Goal: Task Accomplishment & Management: Use online tool/utility

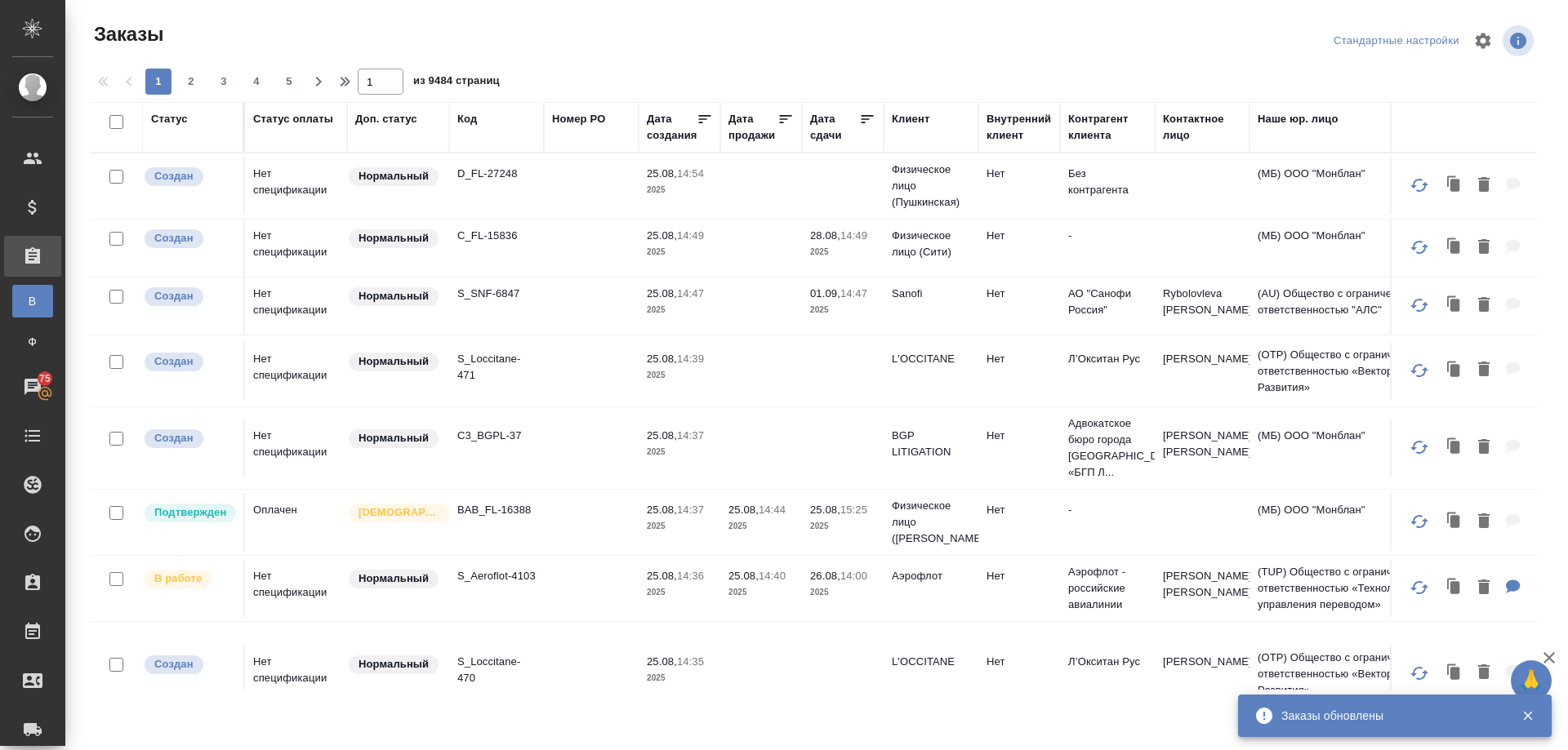
click at [918, 119] on div "Клиент" at bounding box center [911, 119] width 38 height 16
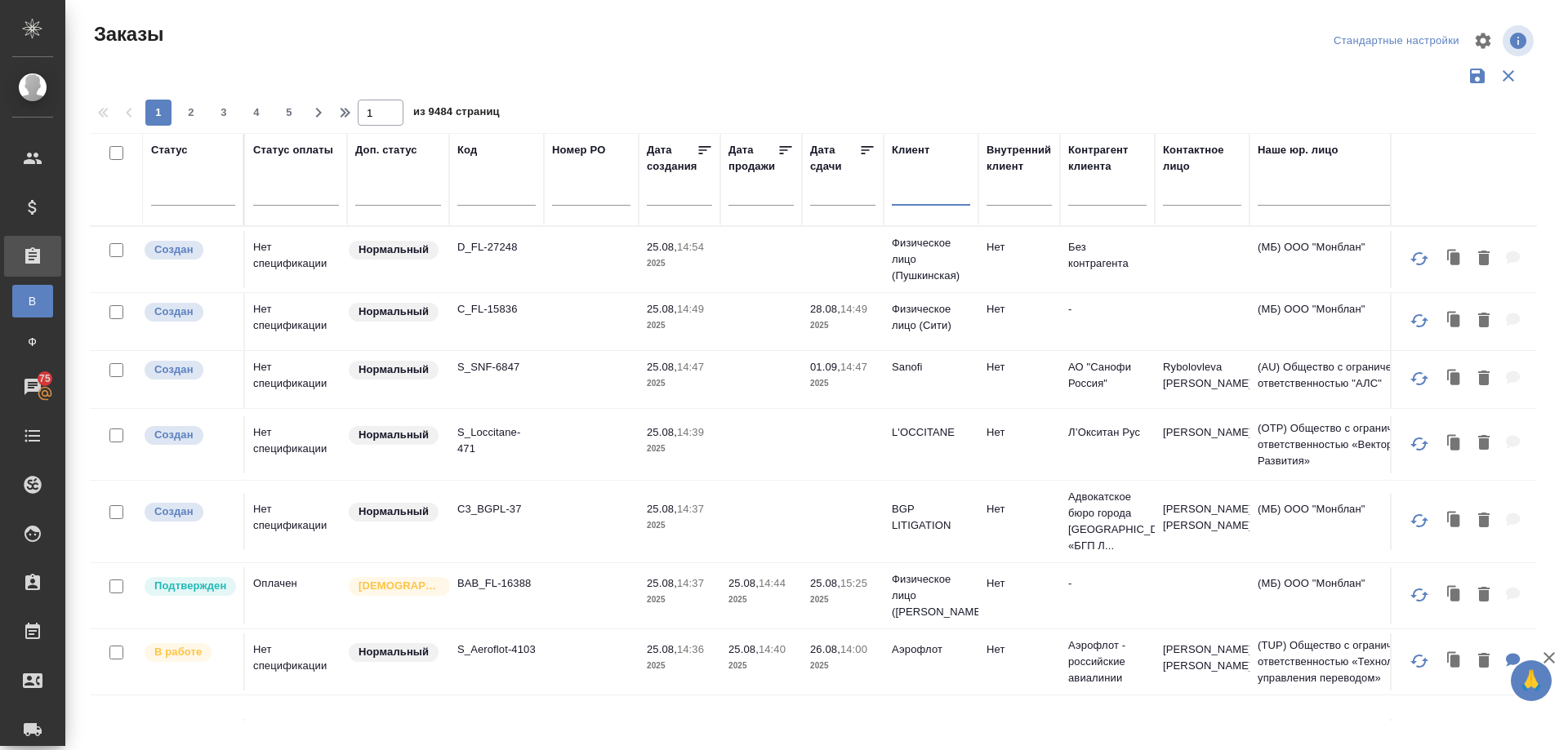
click at [903, 195] on input "text" at bounding box center [931, 195] width 79 height 20
paste input "sanofi ua"
type input "sanofi ua"
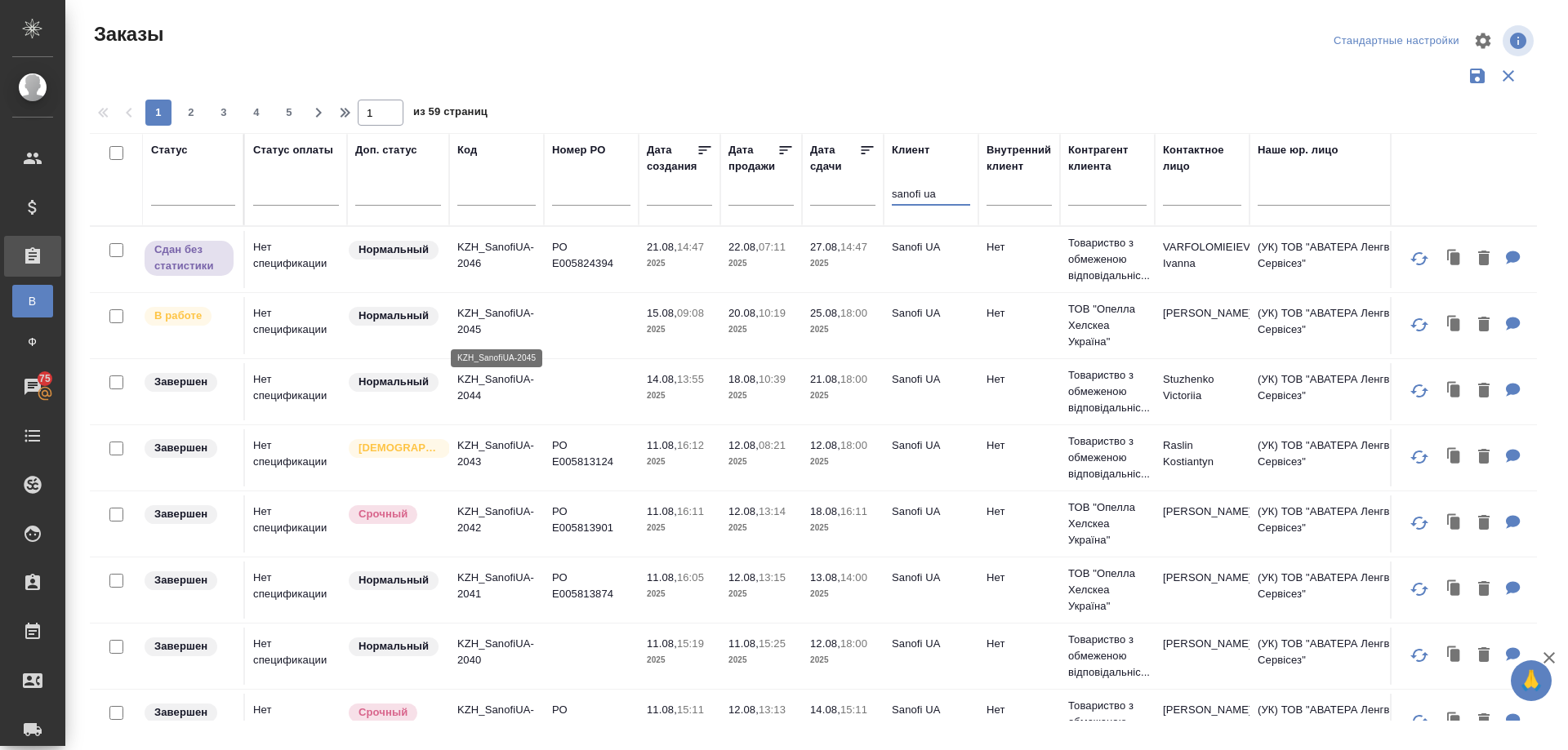
click at [502, 306] on p "KZH_SanofiUA-2045" at bounding box center [497, 322] width 79 height 32
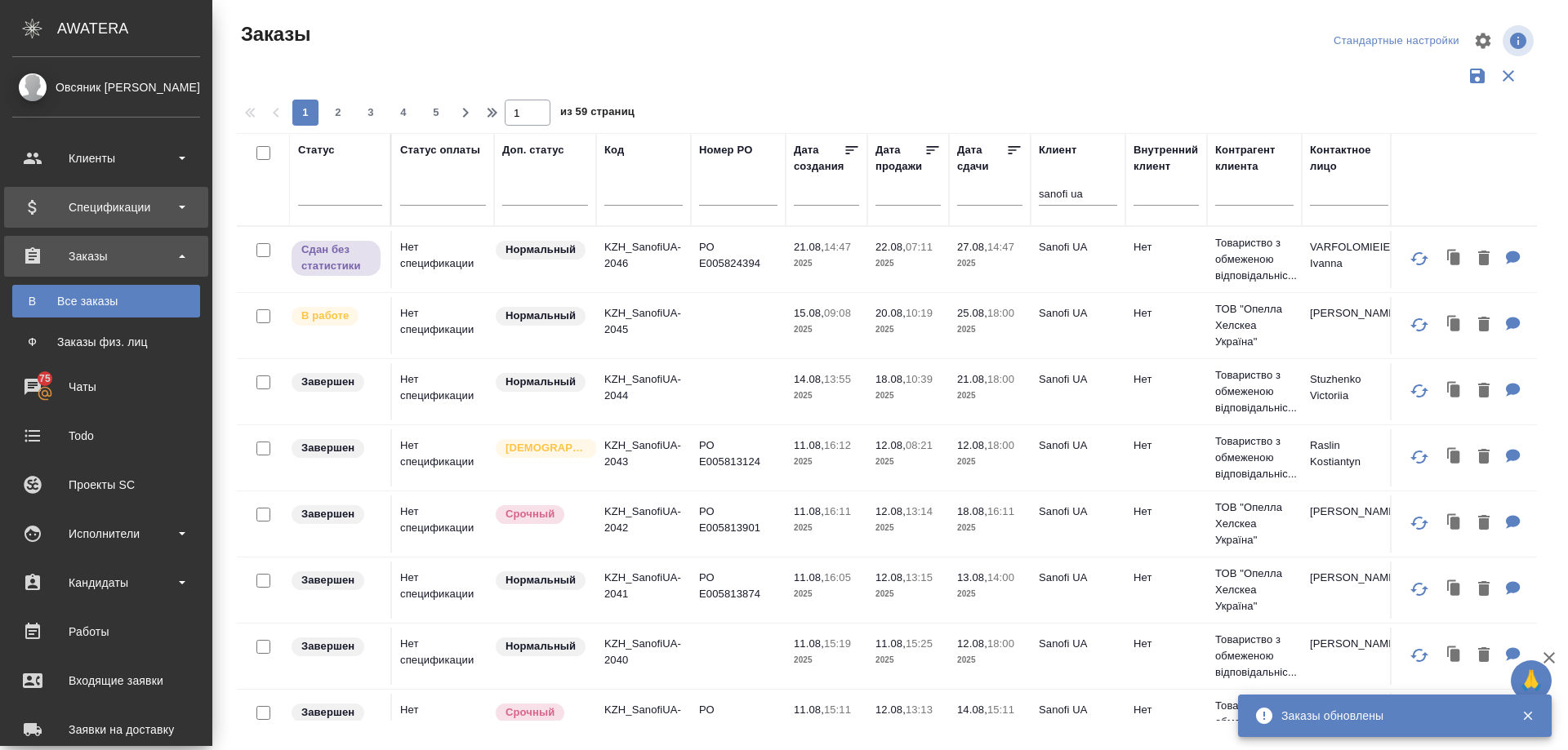
click at [96, 210] on div "Спецификации" at bounding box center [106, 207] width 188 height 25
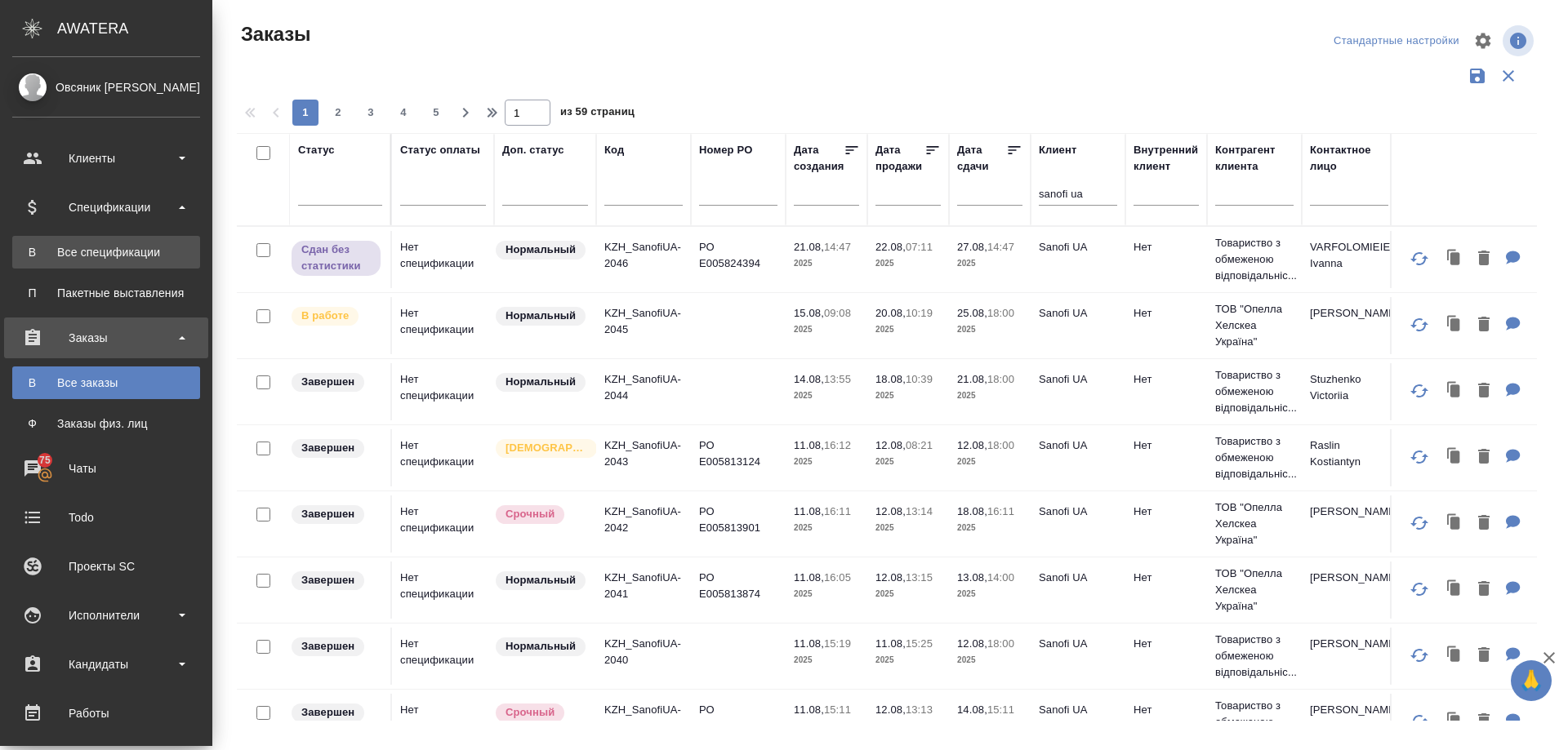
click at [89, 246] on div "Все спецификации" at bounding box center [106, 252] width 172 height 16
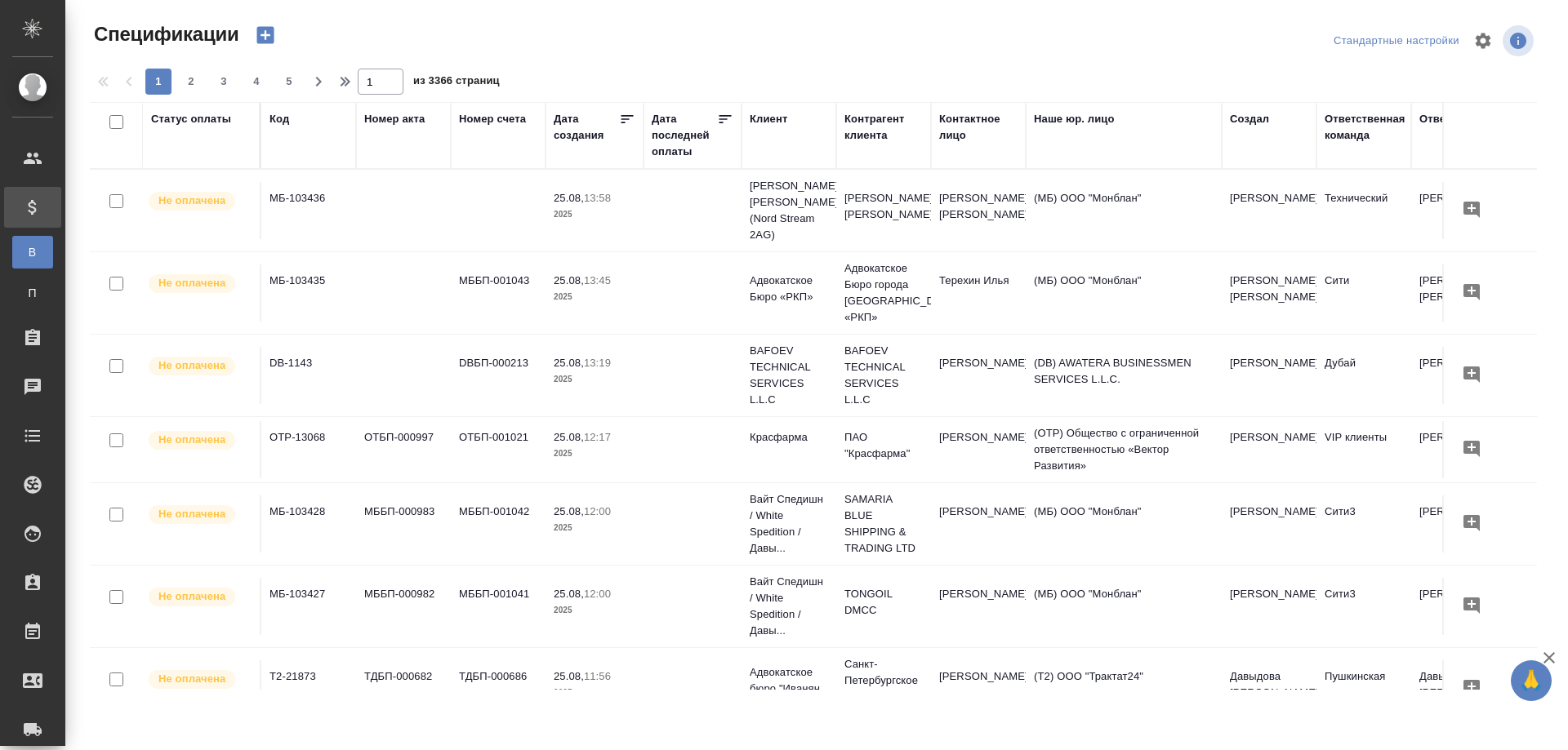
click at [270, 36] on icon "button" at bounding box center [265, 35] width 23 height 23
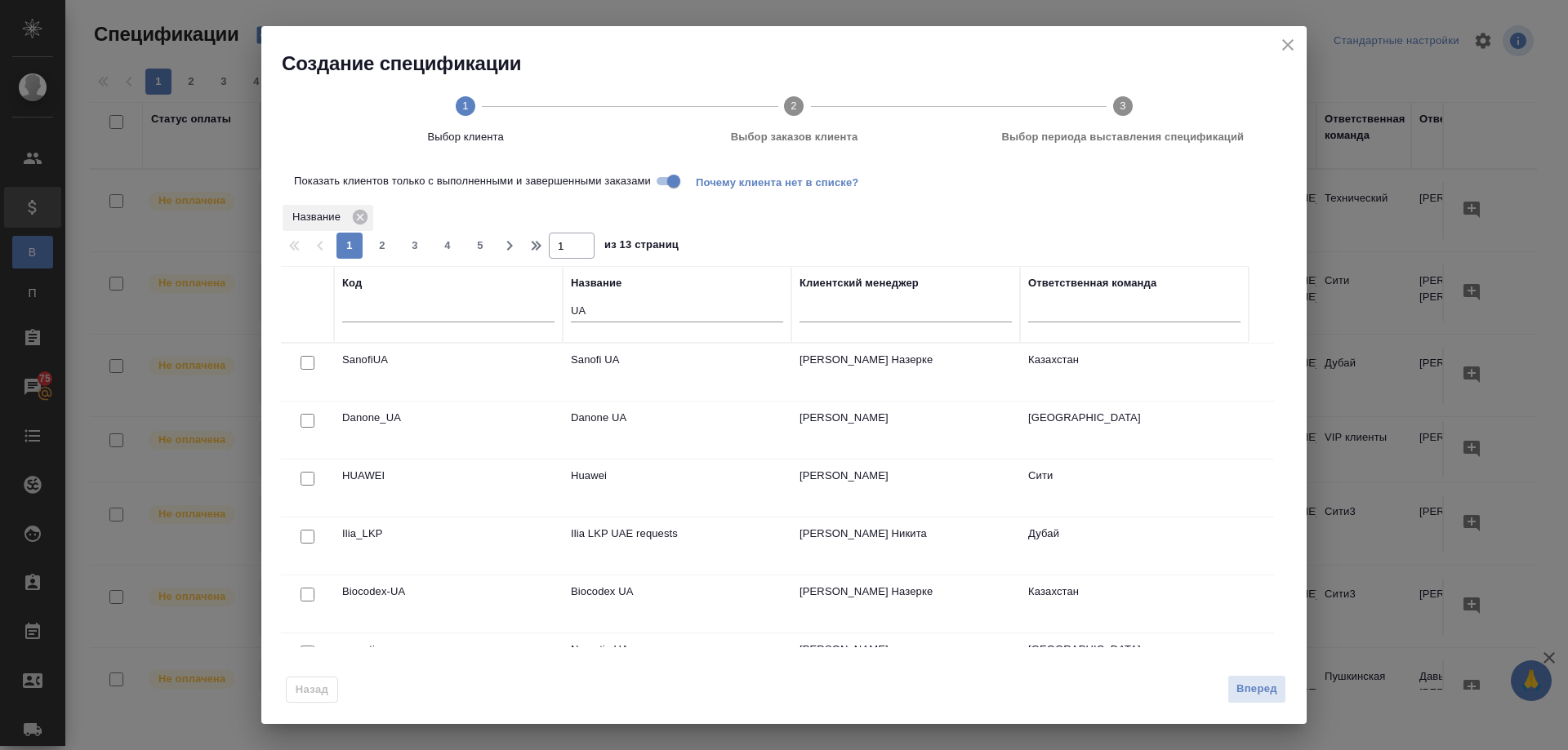
click at [314, 359] on div at bounding box center [307, 363] width 37 height 23
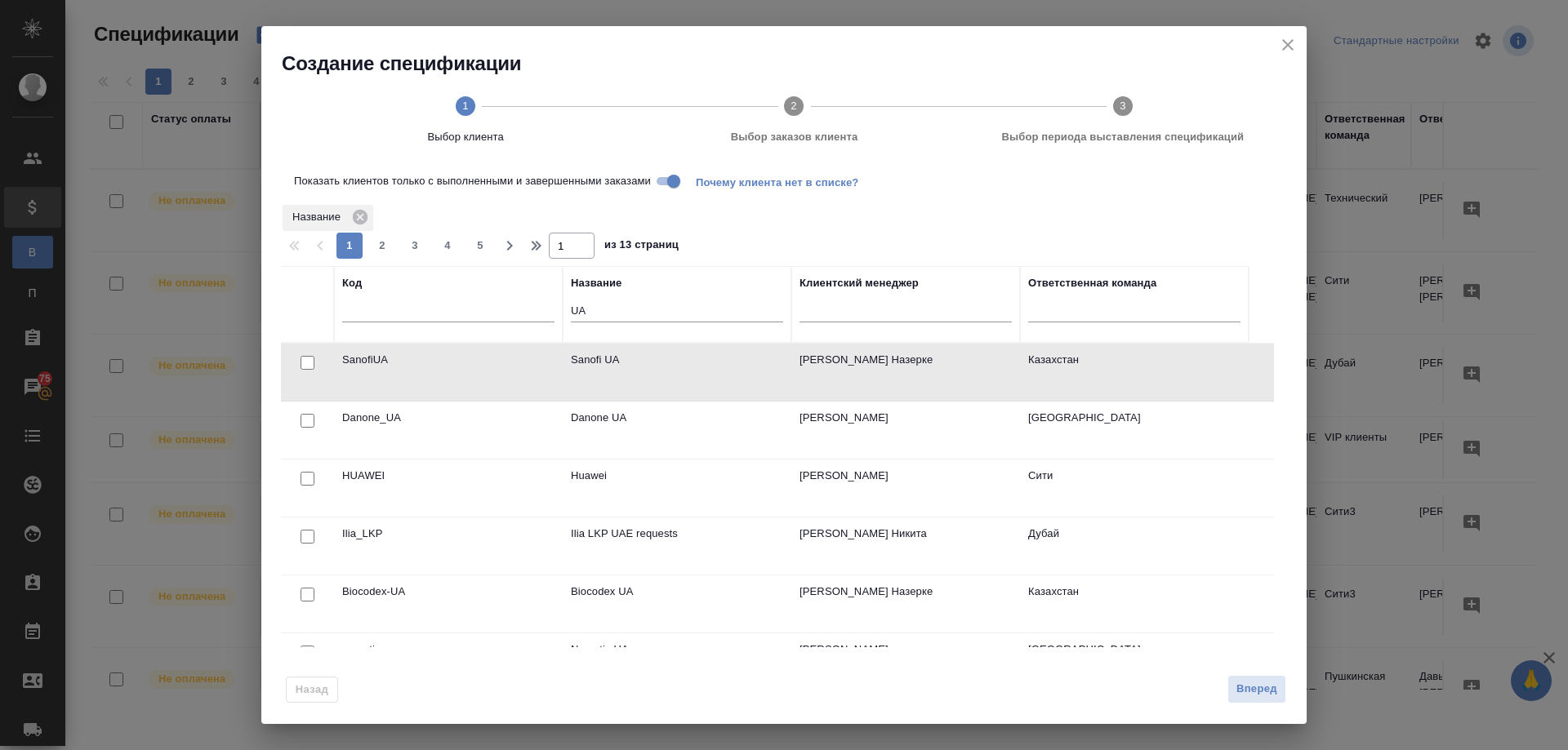
click at [309, 368] on input "checkbox" at bounding box center [307, 363] width 14 height 14
checkbox input "true"
click at [1245, 691] on span "Вперед" at bounding box center [1257, 689] width 41 height 19
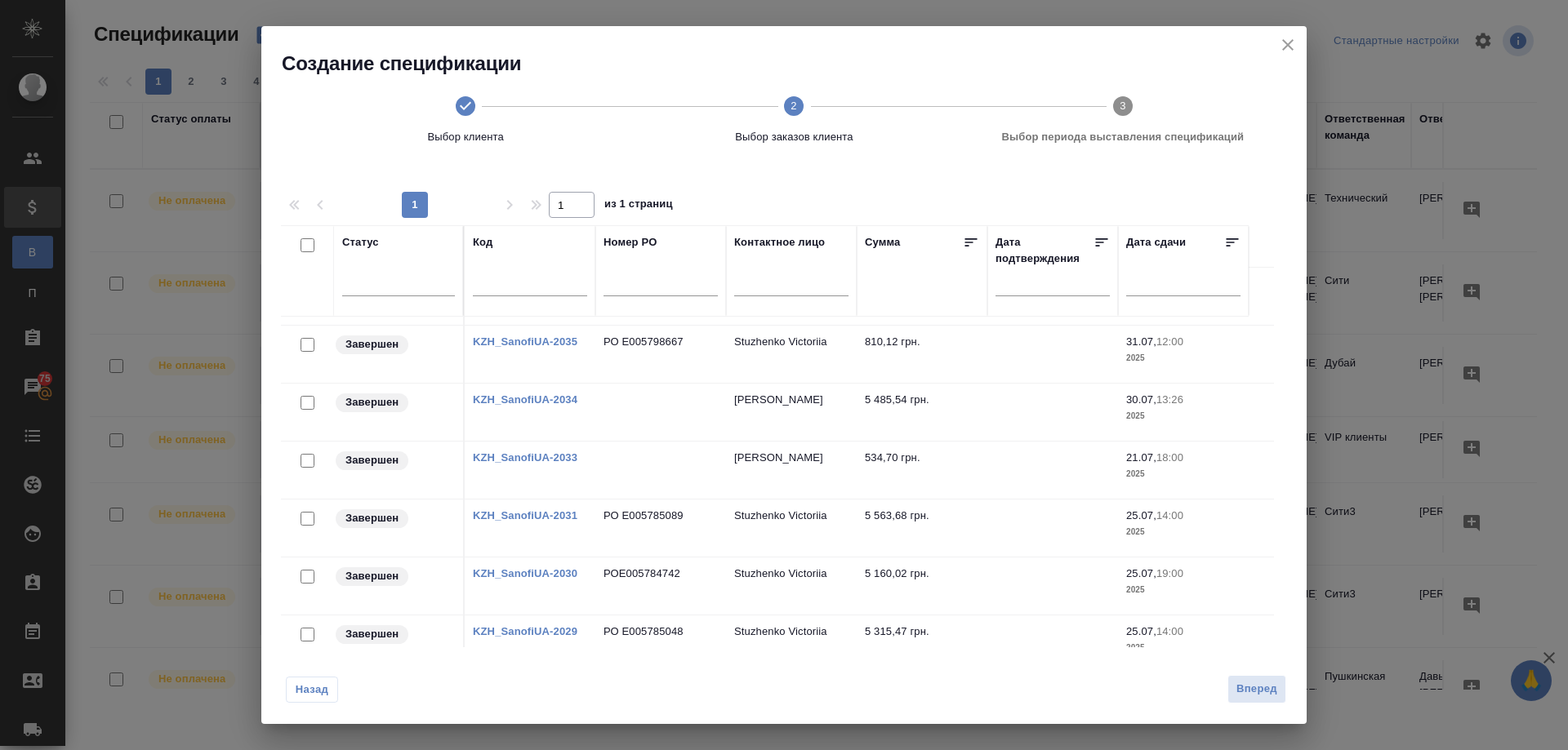
scroll to position [898, 0]
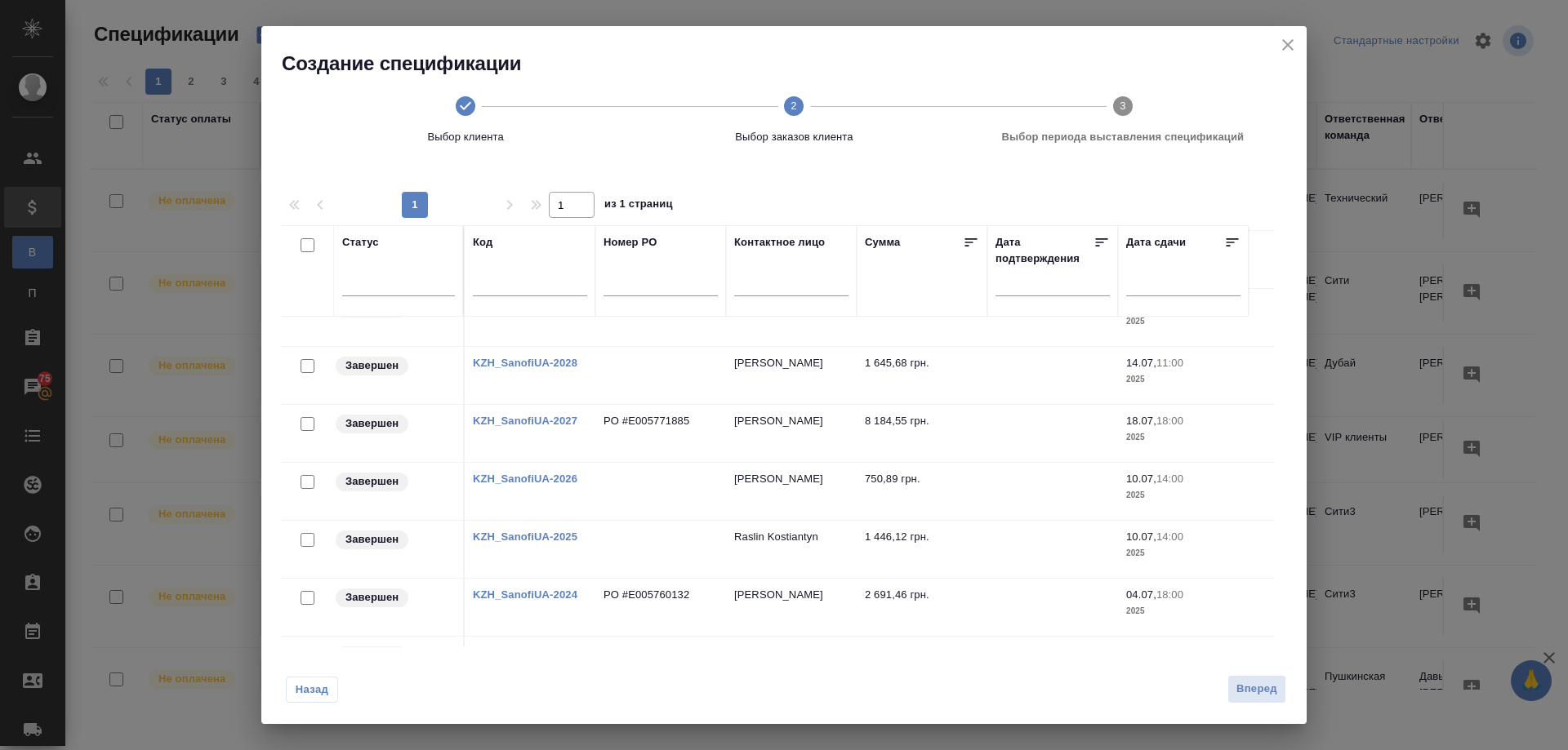
click at [304, 596] on input "checkbox" at bounding box center [307, 598] width 14 height 14
checkbox input "true"
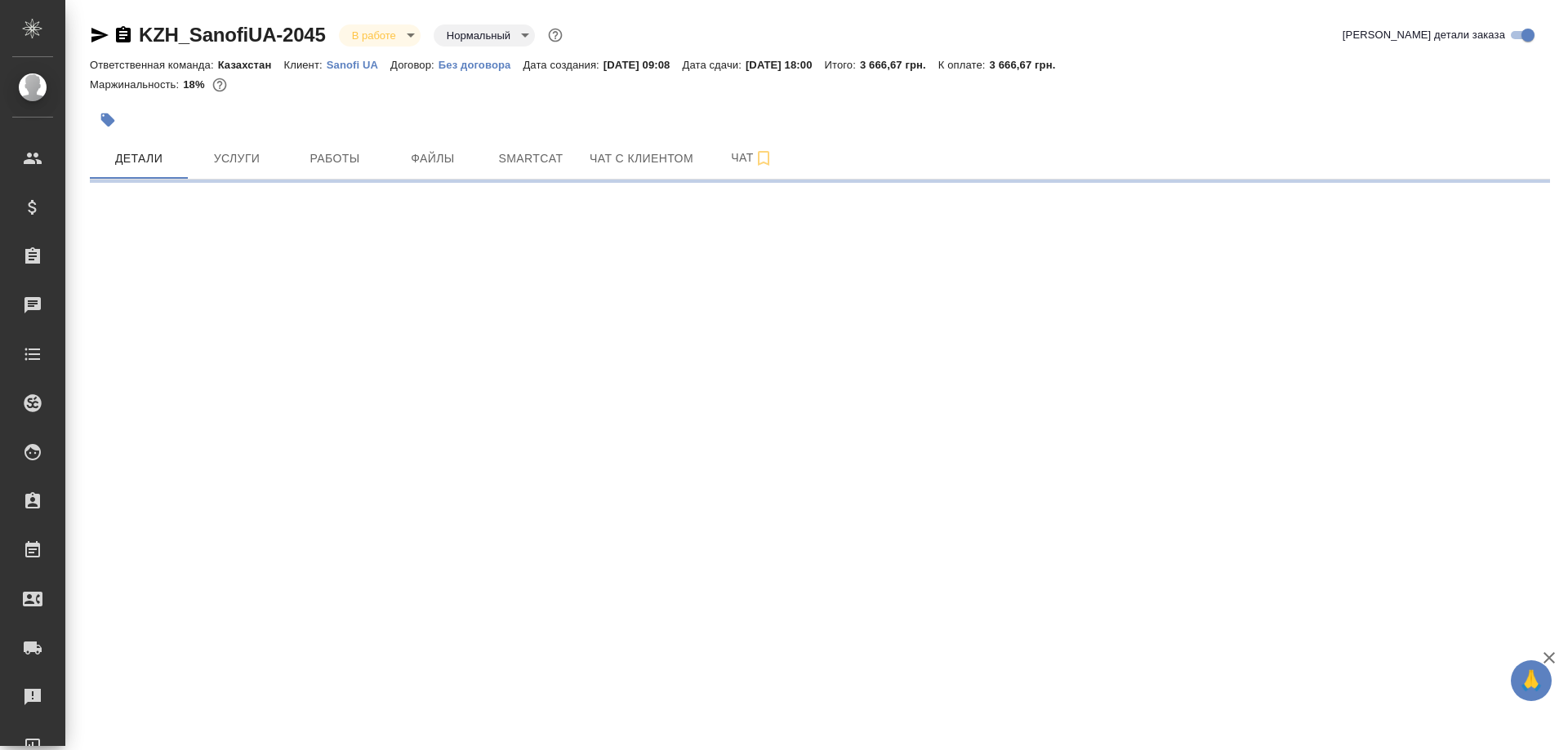
select select "RU"
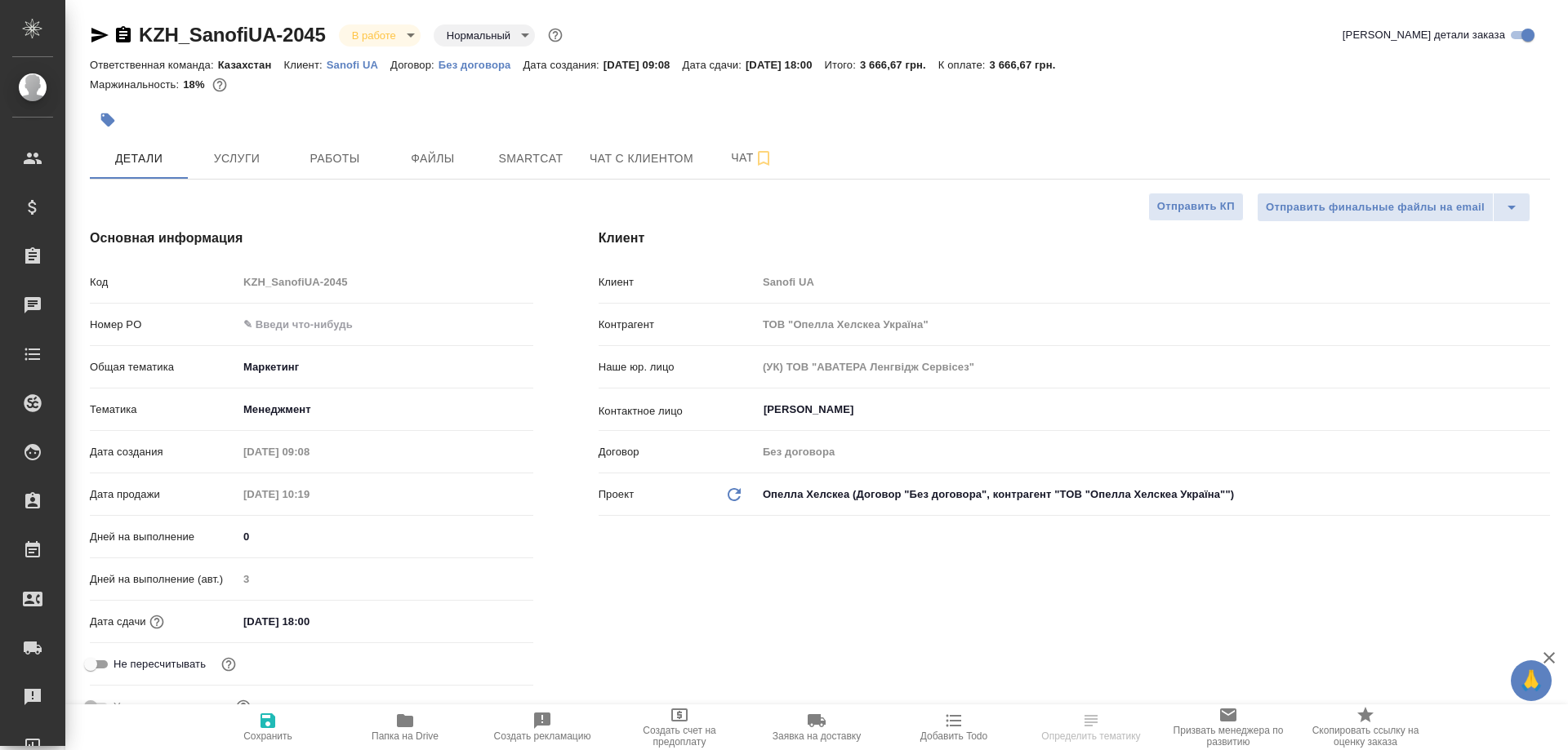
type textarea "x"
type input "[PERSON_NAME]"
click at [406, 720] on icon "button" at bounding box center [405, 720] width 16 height 13
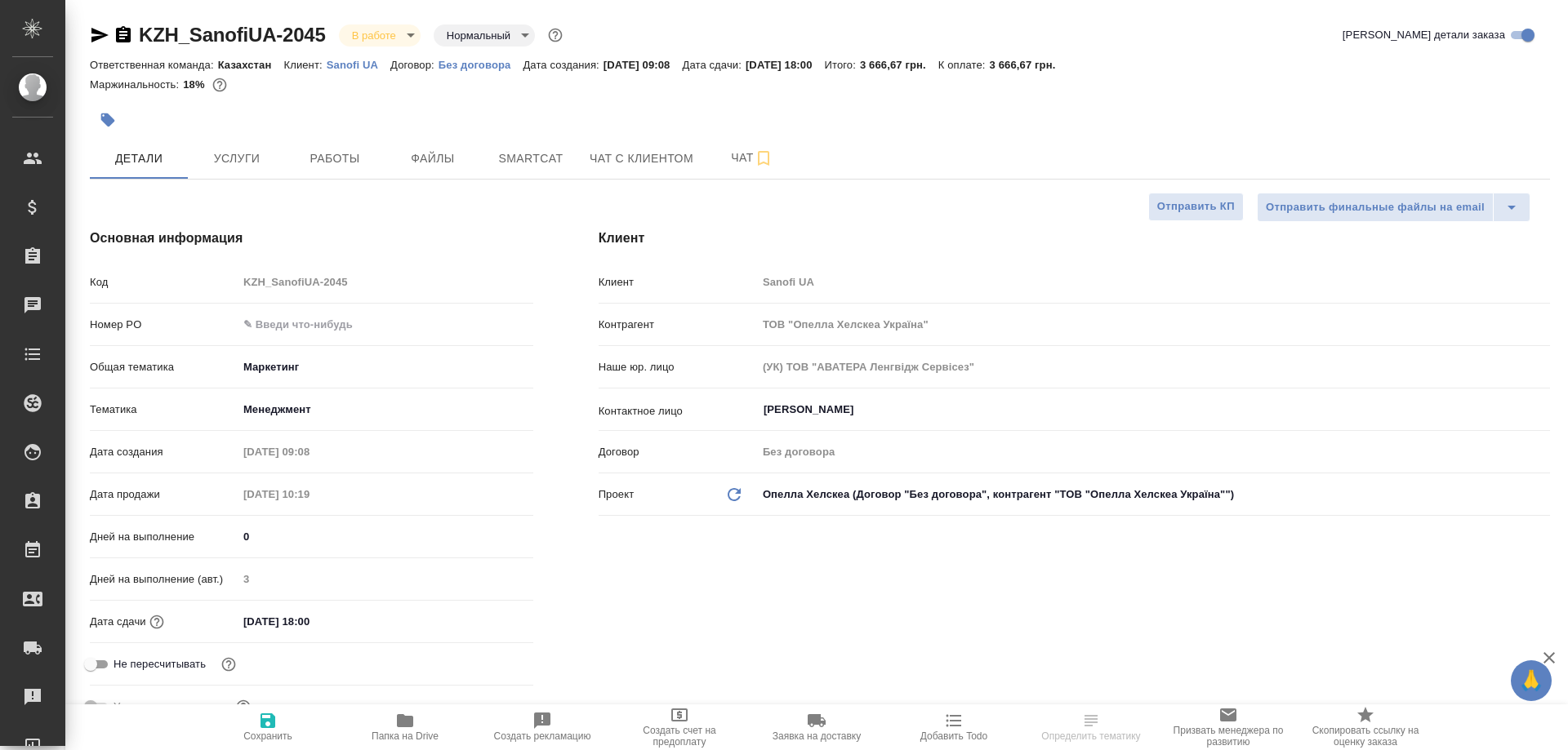
type textarea "x"
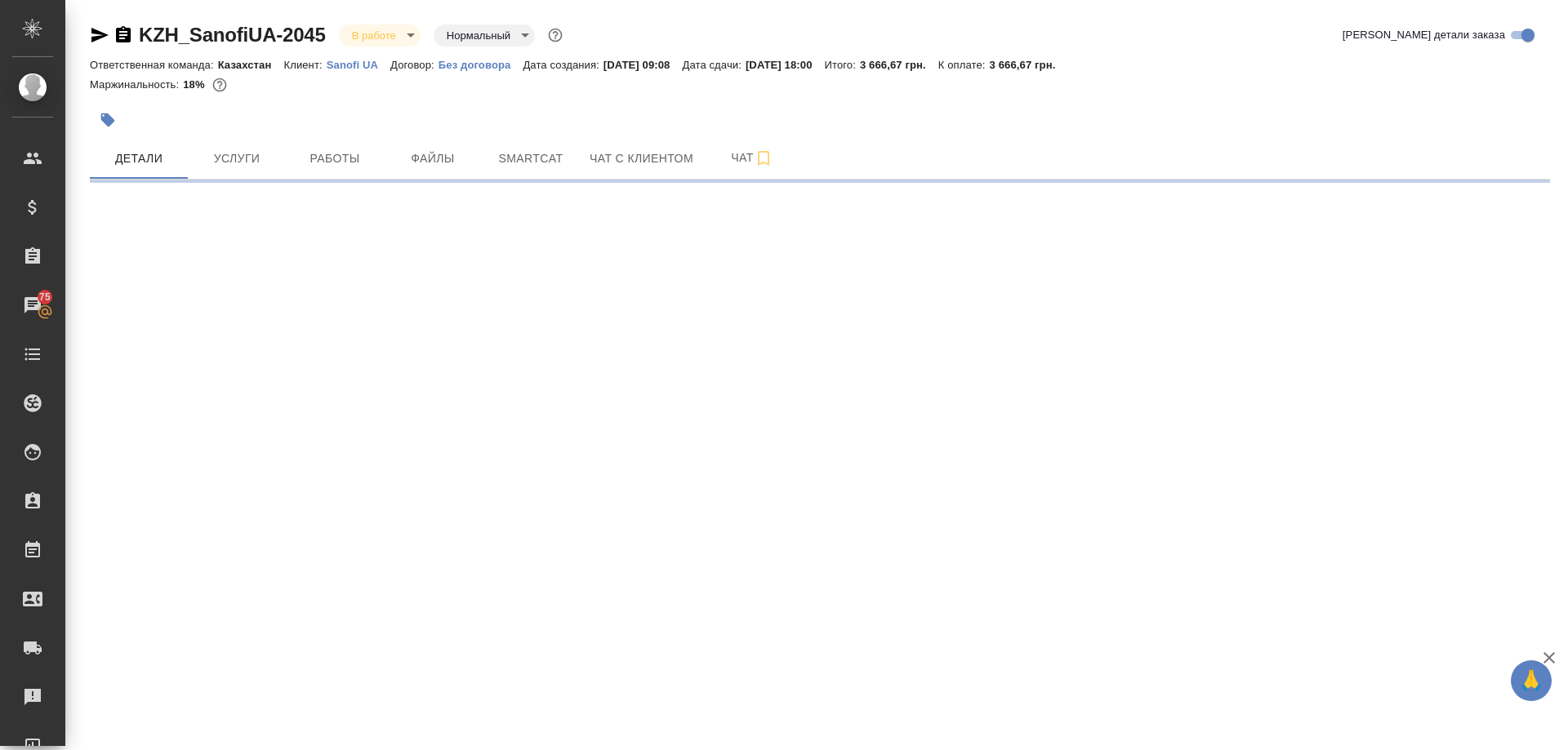
select select "RU"
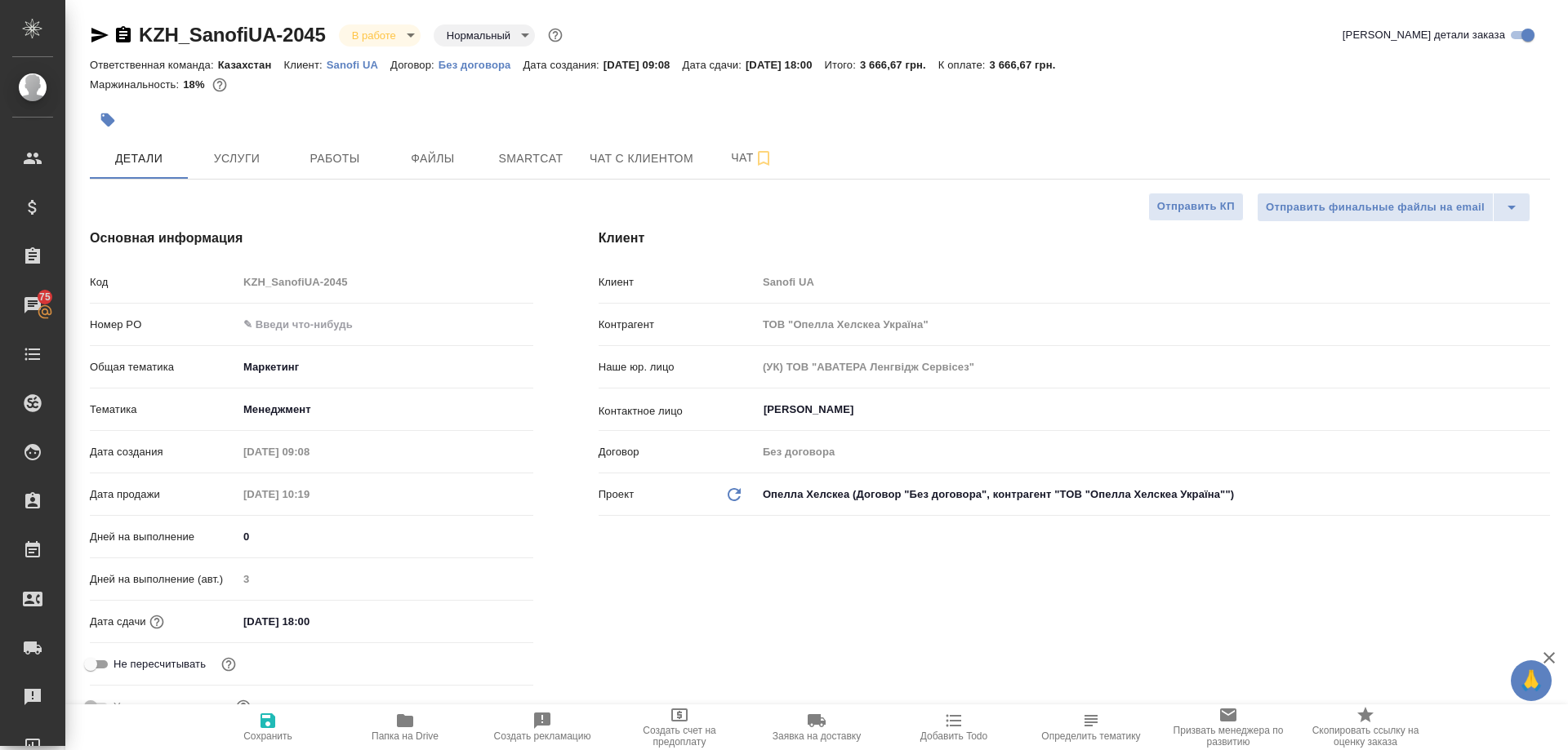
type textarea "x"
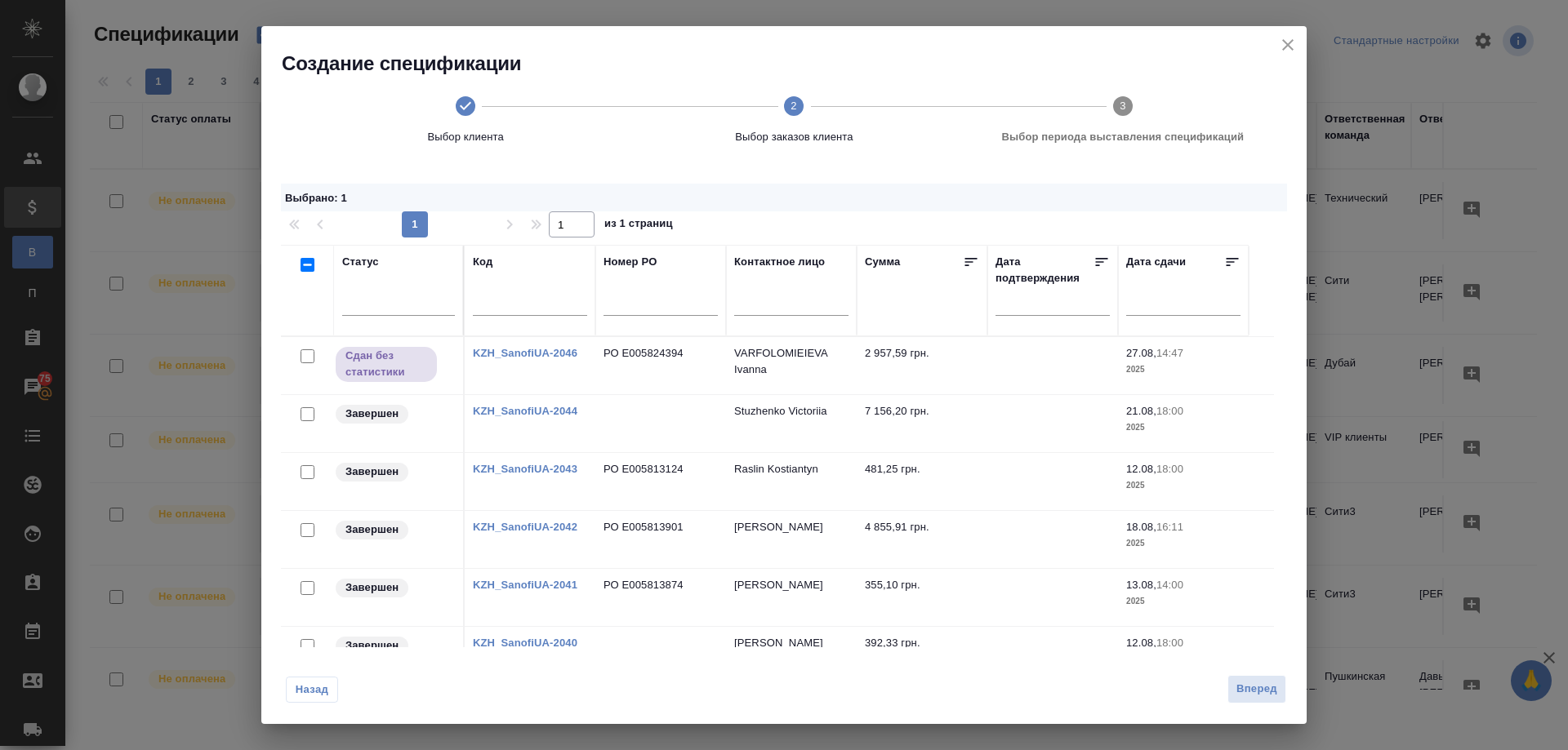
scroll to position [898, 0]
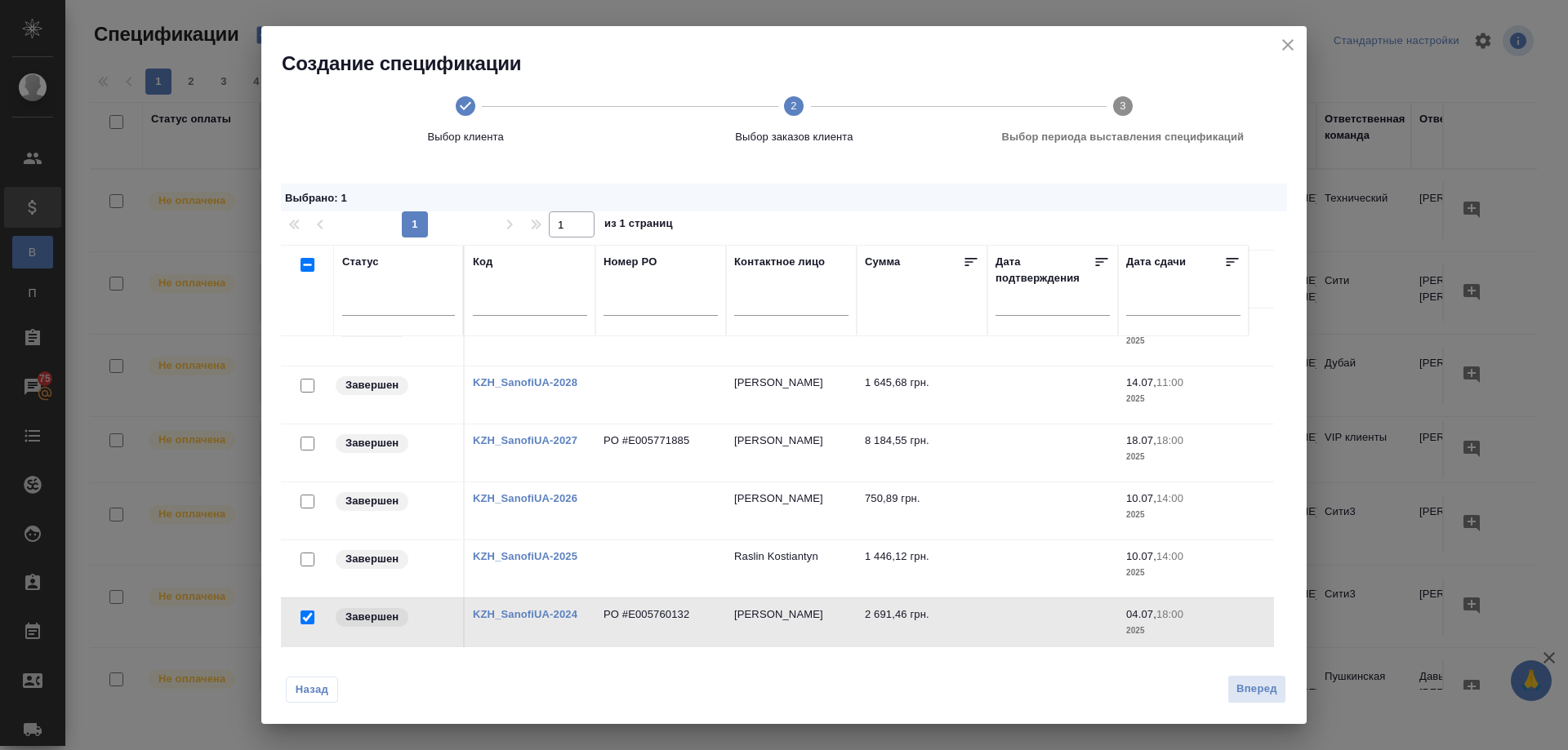
click at [304, 444] on input "checkbox" at bounding box center [307, 444] width 14 height 14
checkbox input "true"
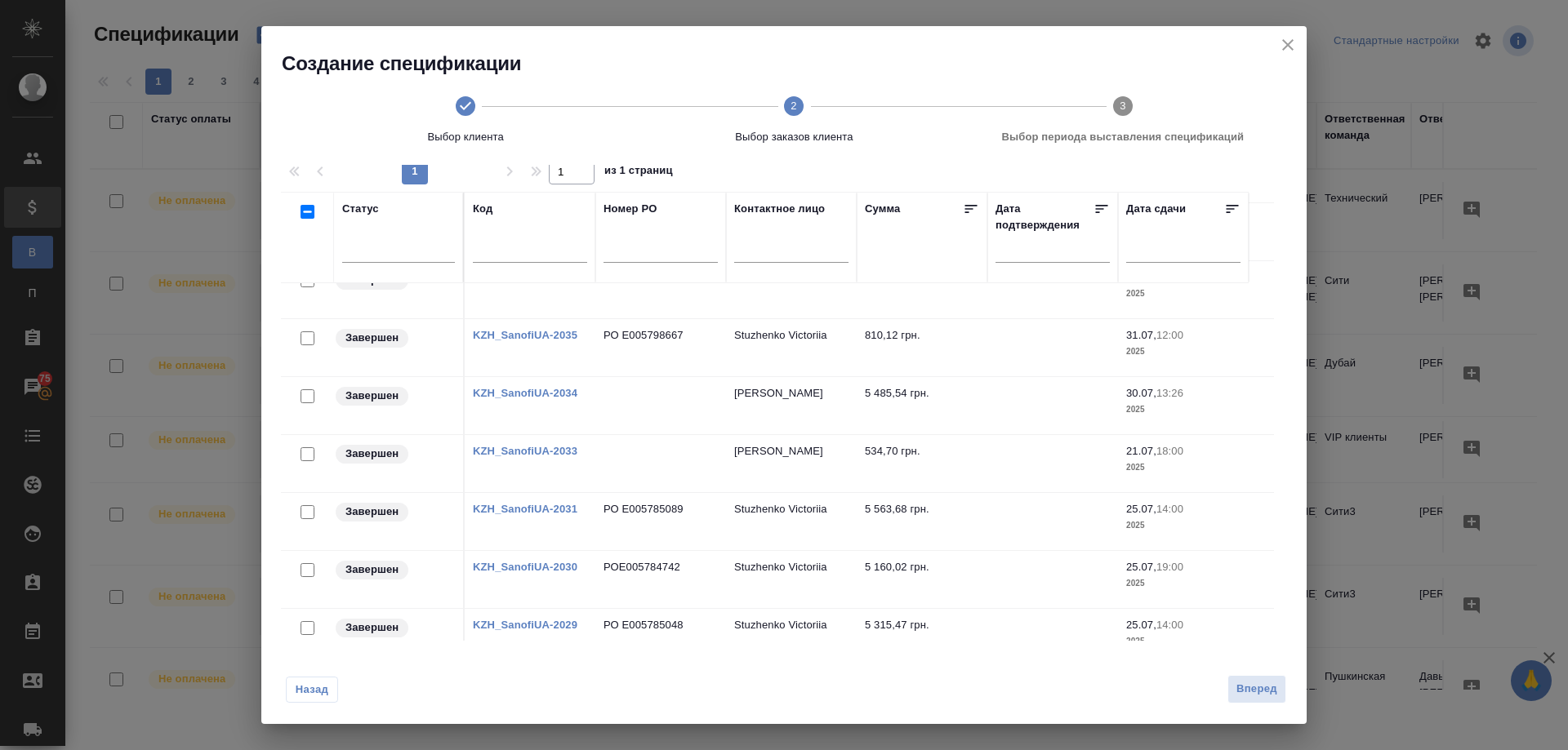
scroll to position [463, 0]
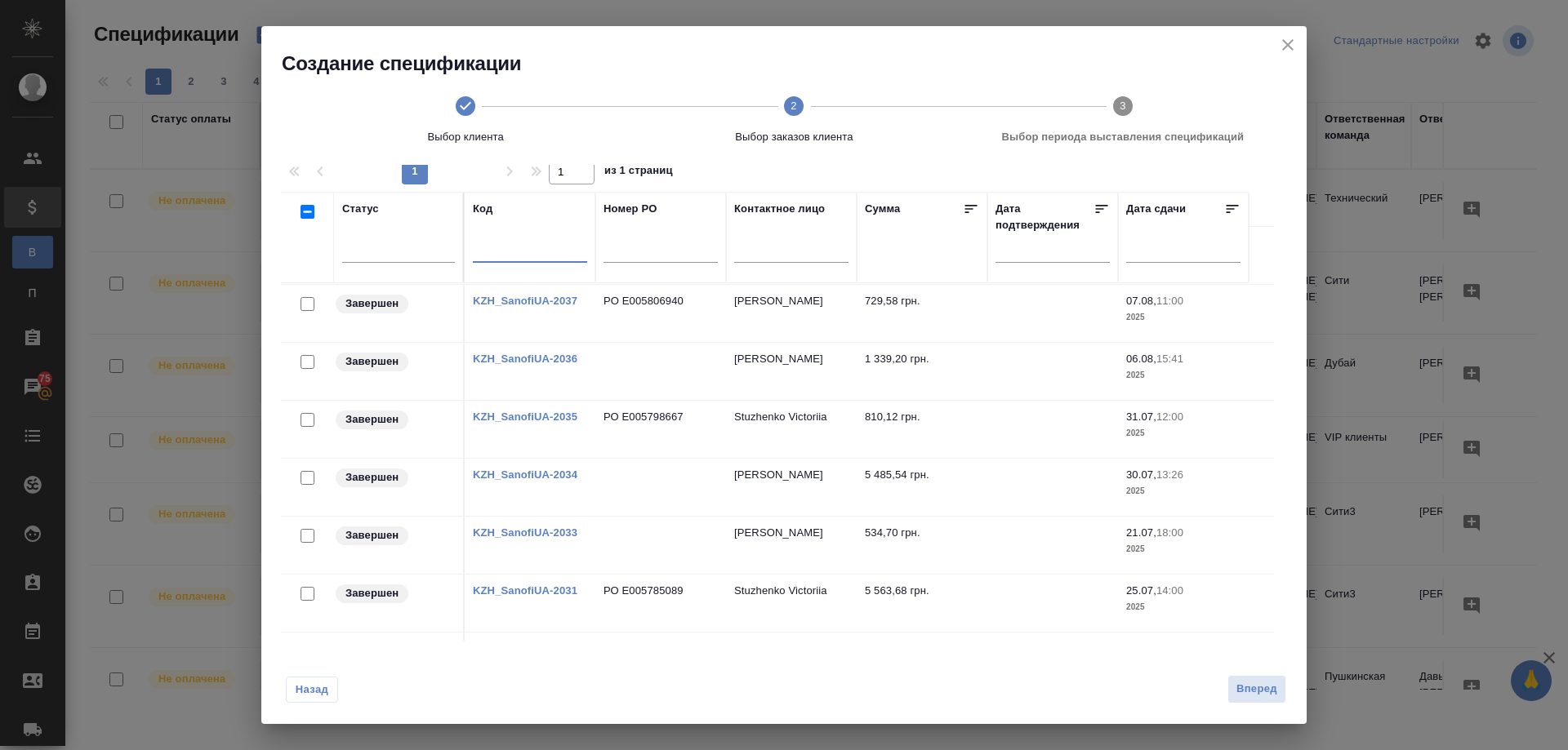
click at [493, 250] on input "text" at bounding box center [530, 252] width 114 height 20
paste input "KZH_SanofiUA-2032"
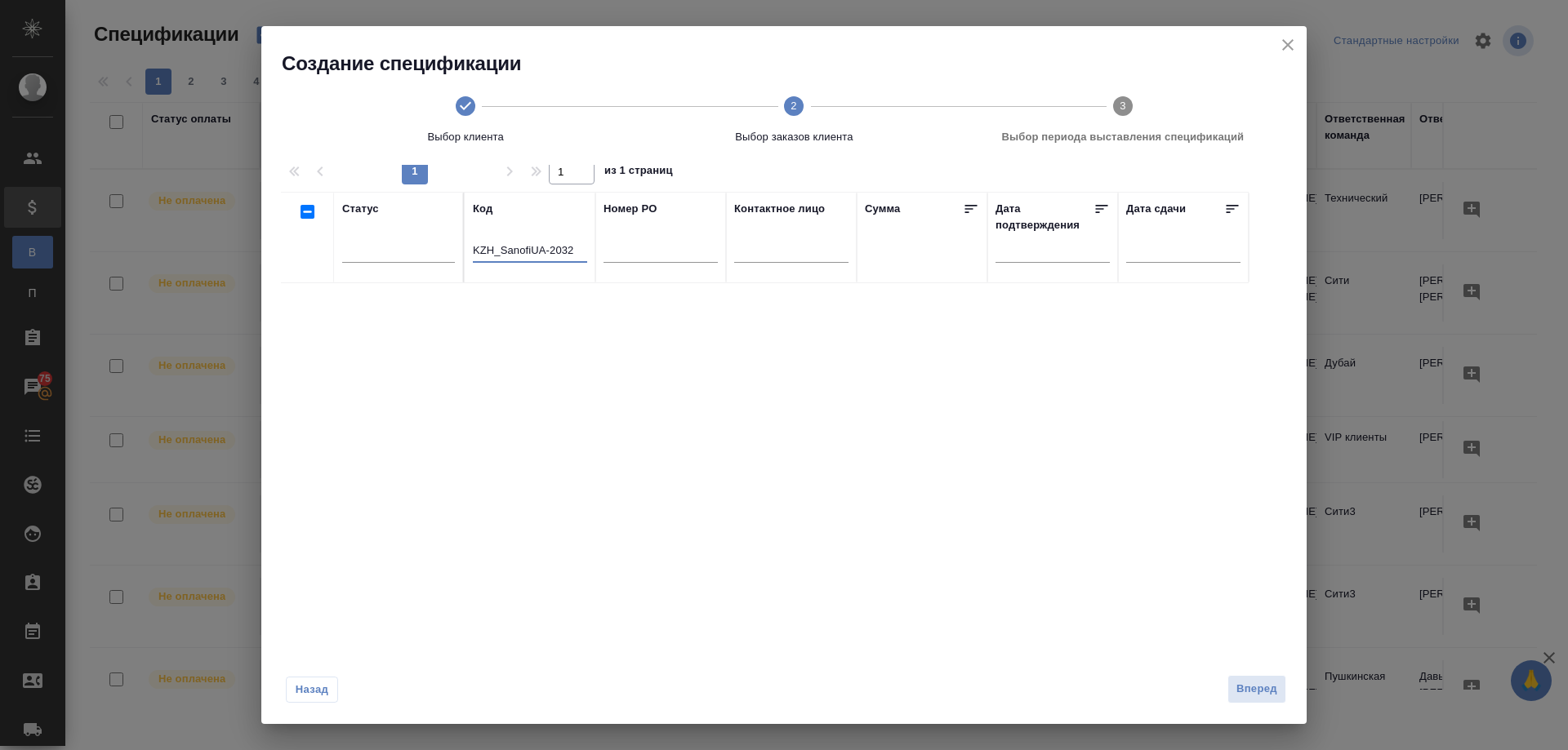
scroll to position [0, 0]
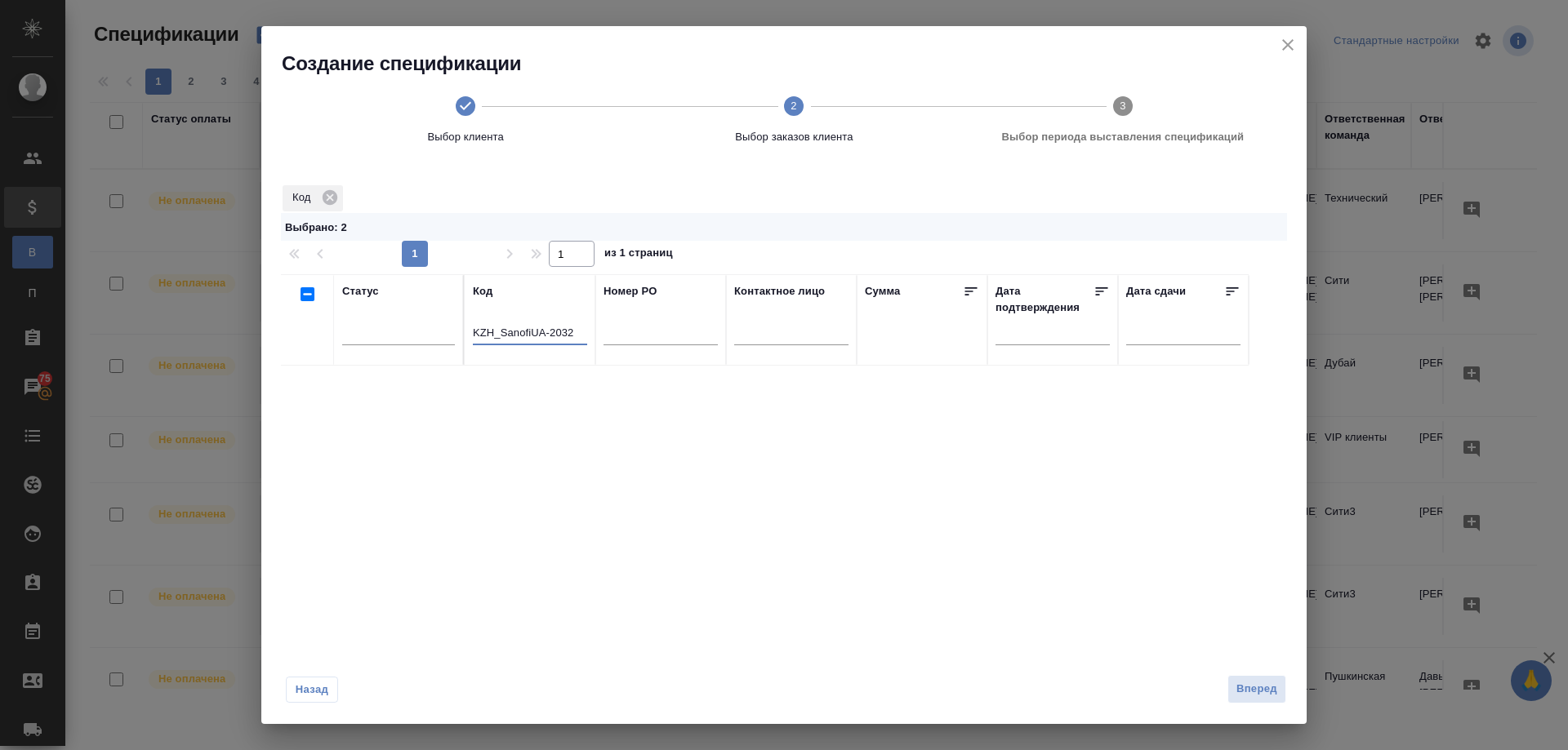
type input "KZH_SanofiUA-2032"
click at [312, 688] on span "Назад" at bounding box center [312, 689] width 34 height 16
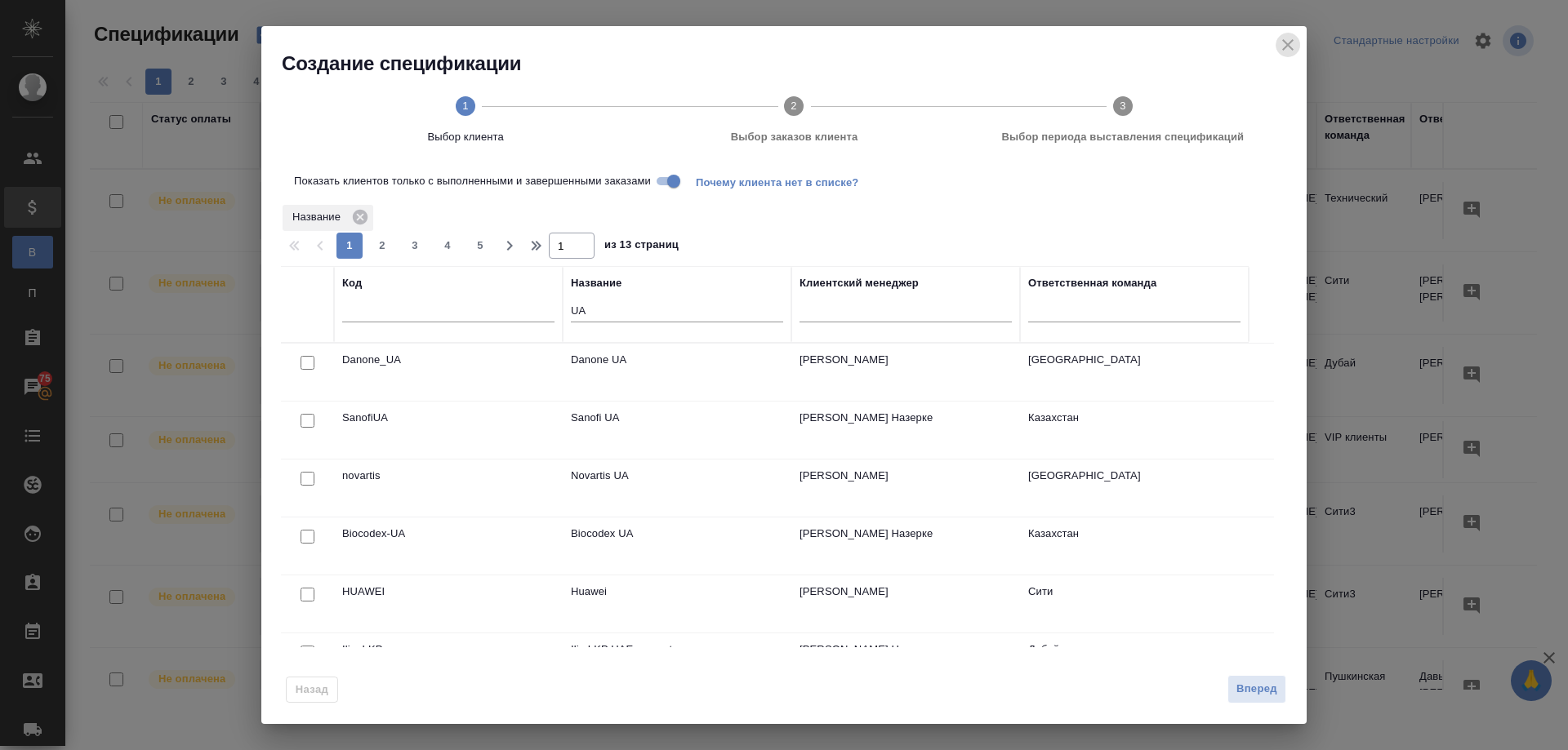
click at [1285, 39] on icon "close" at bounding box center [1288, 44] width 20 height 20
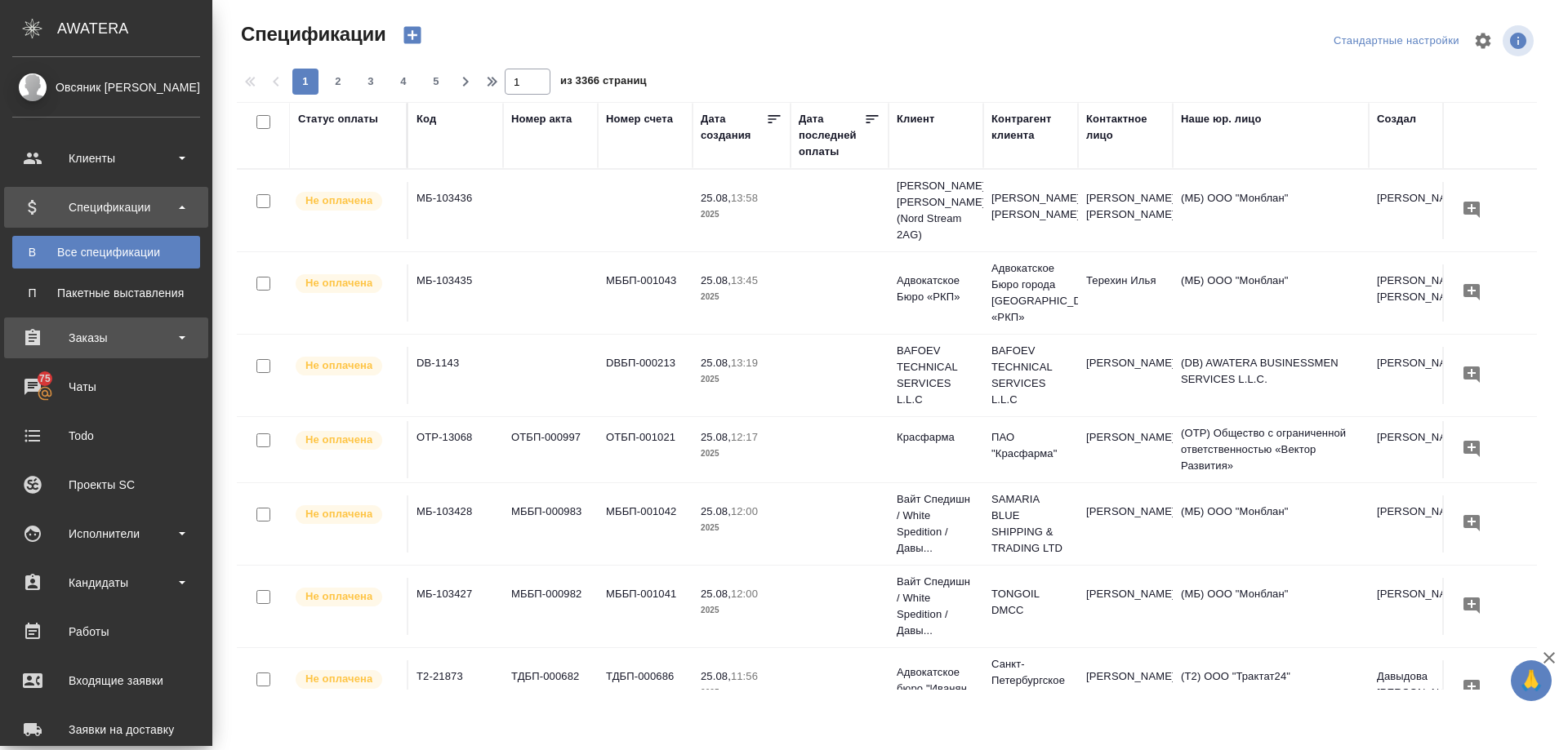
click at [80, 338] on div "Заказы" at bounding box center [106, 338] width 188 height 25
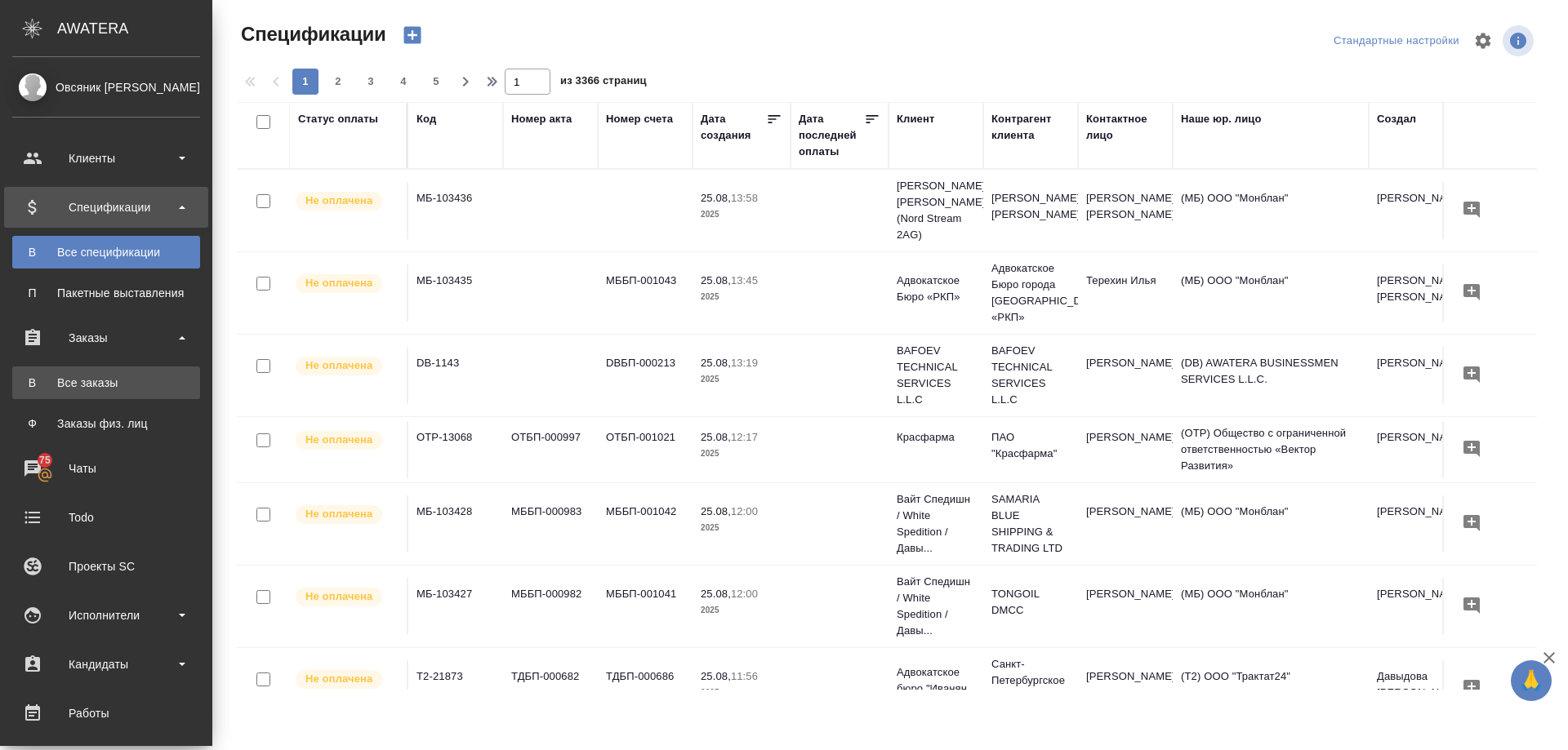
click at [91, 385] on div "Все заказы" at bounding box center [106, 382] width 172 height 16
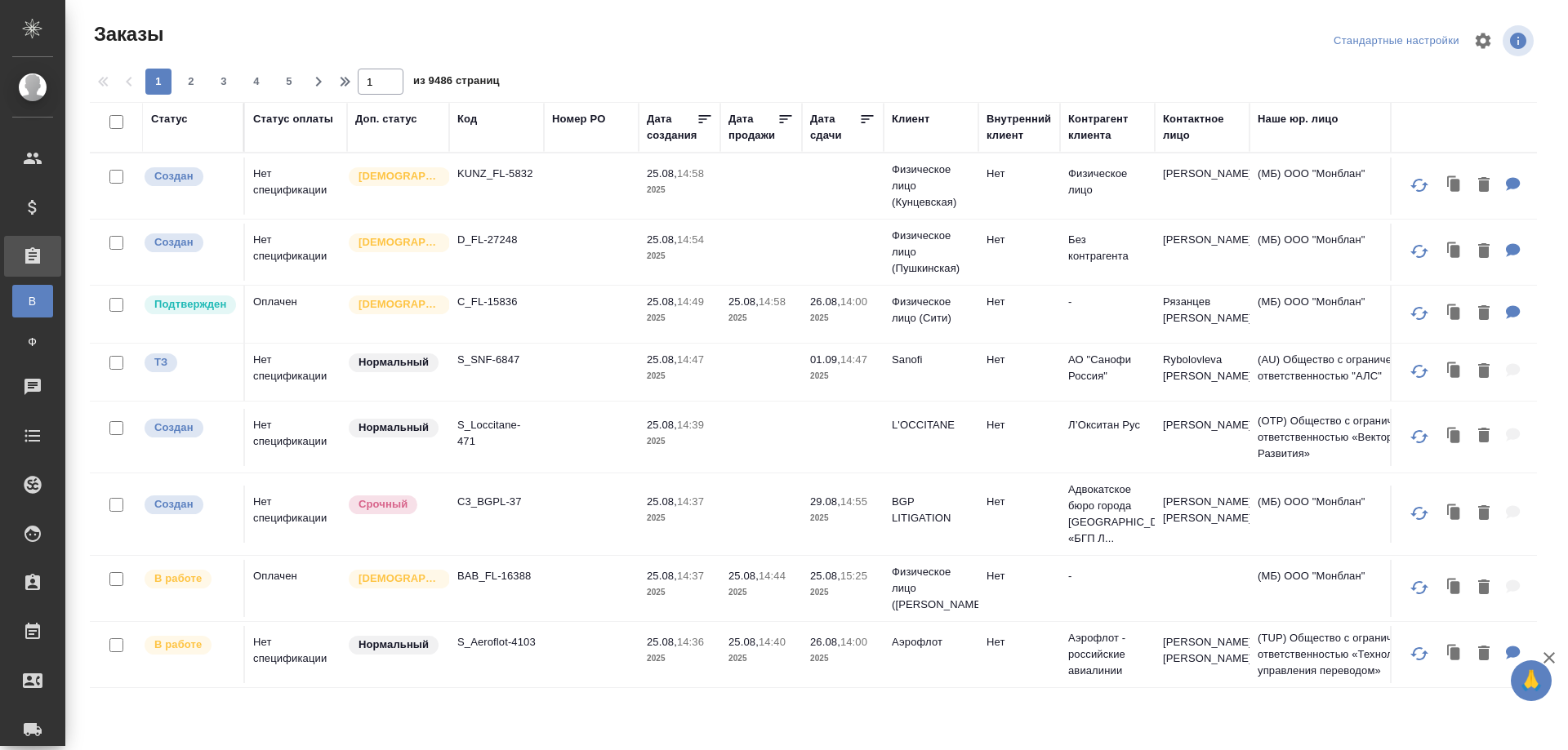
click at [494, 120] on div "Код" at bounding box center [497, 119] width 79 height 16
click at [465, 120] on div "Код" at bounding box center [467, 119] width 20 height 16
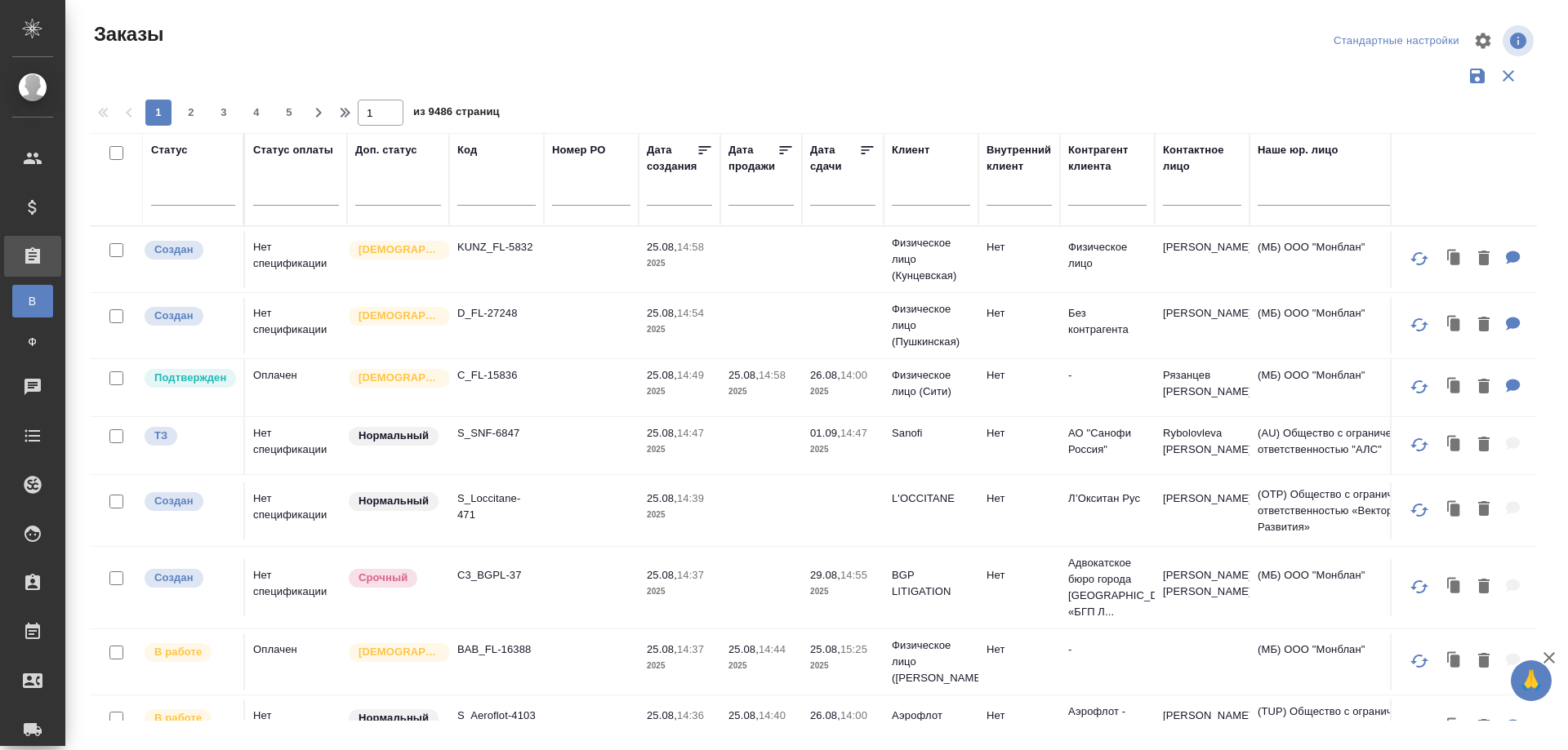
click at [466, 143] on div "Код" at bounding box center [467, 150] width 20 height 16
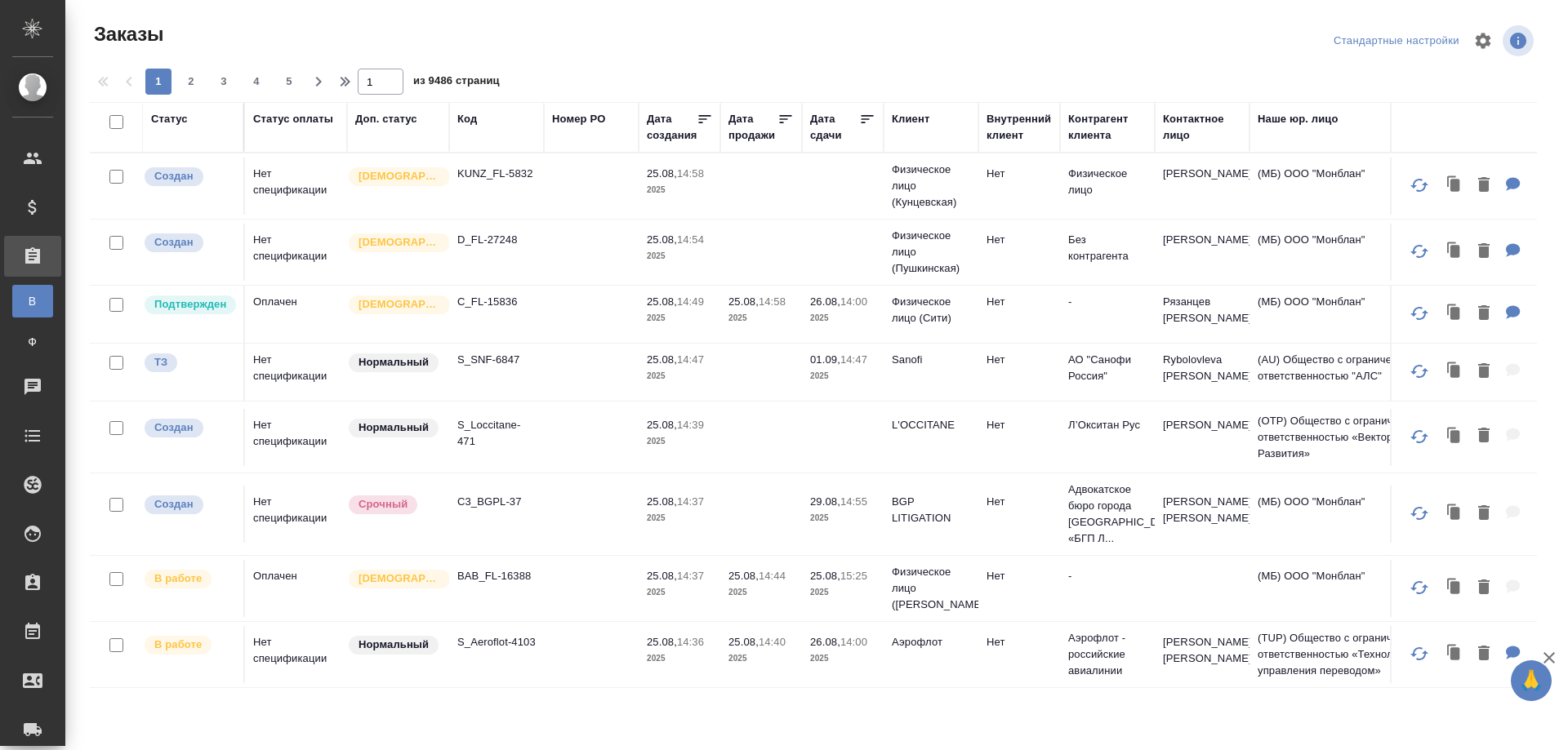
click at [471, 183] on td "KUNZ_FL-5832" at bounding box center [496, 186] width 95 height 57
click at [464, 119] on div "Код" at bounding box center [467, 119] width 20 height 16
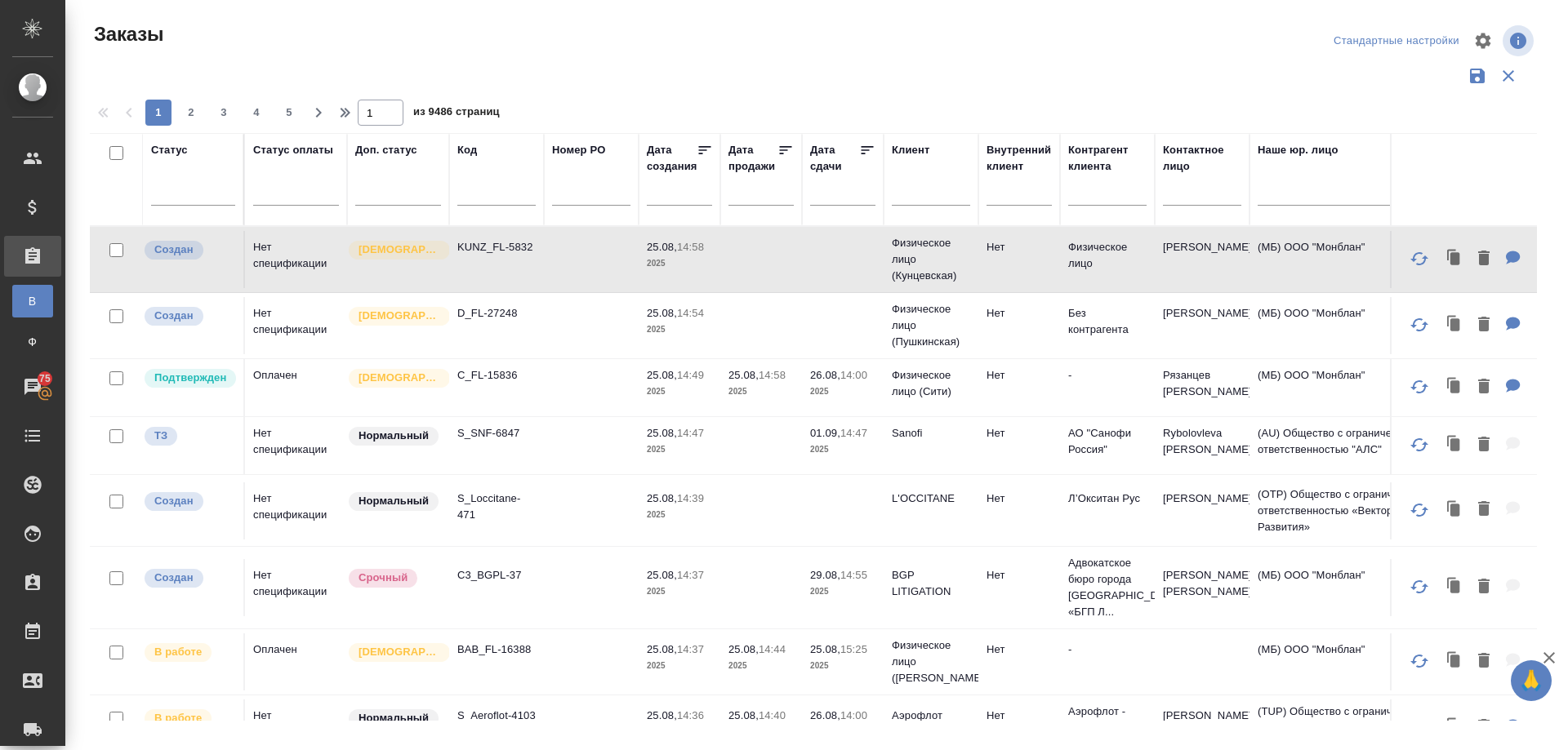
click at [466, 147] on div "Код" at bounding box center [467, 150] width 20 height 16
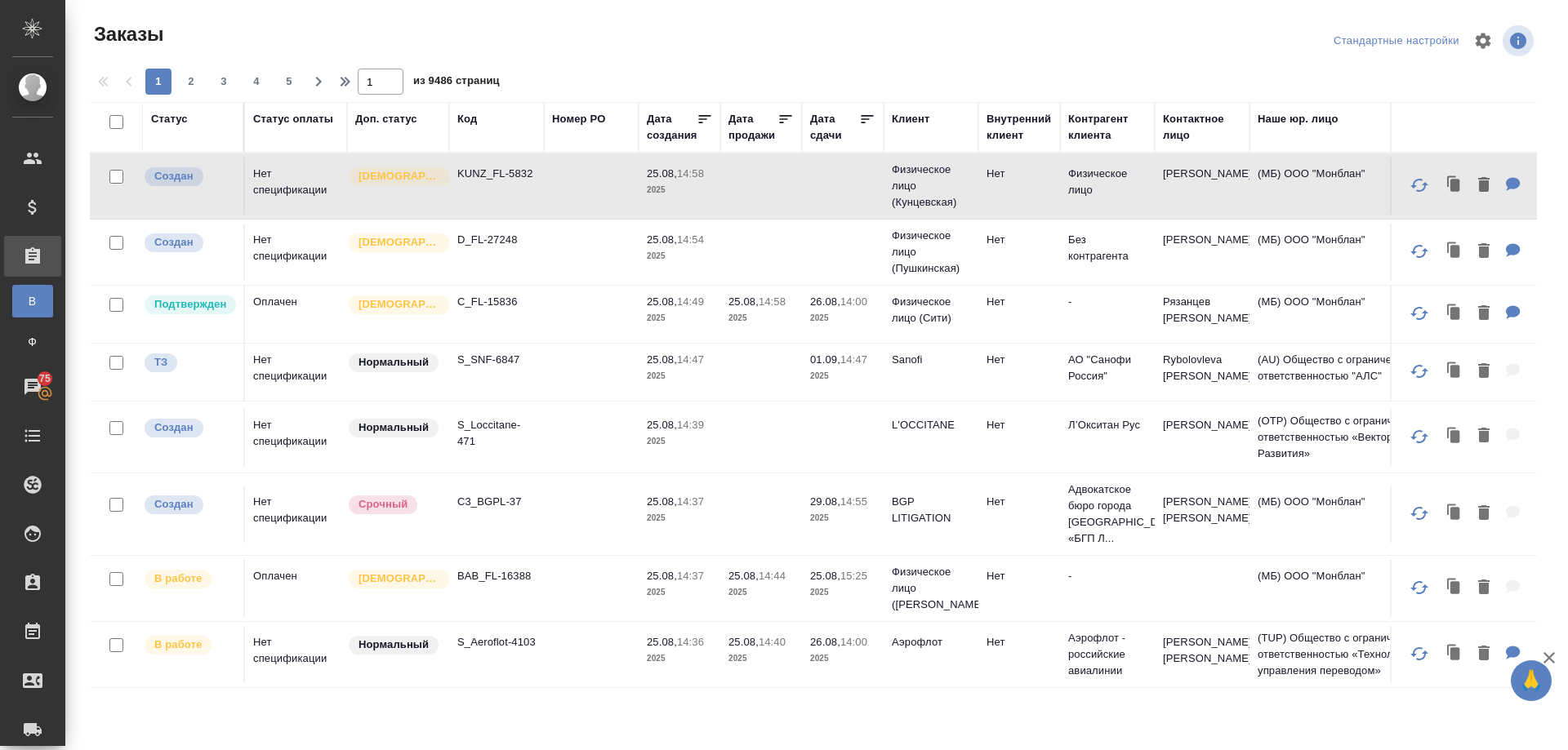
click at [469, 116] on div "Код" at bounding box center [467, 119] width 20 height 16
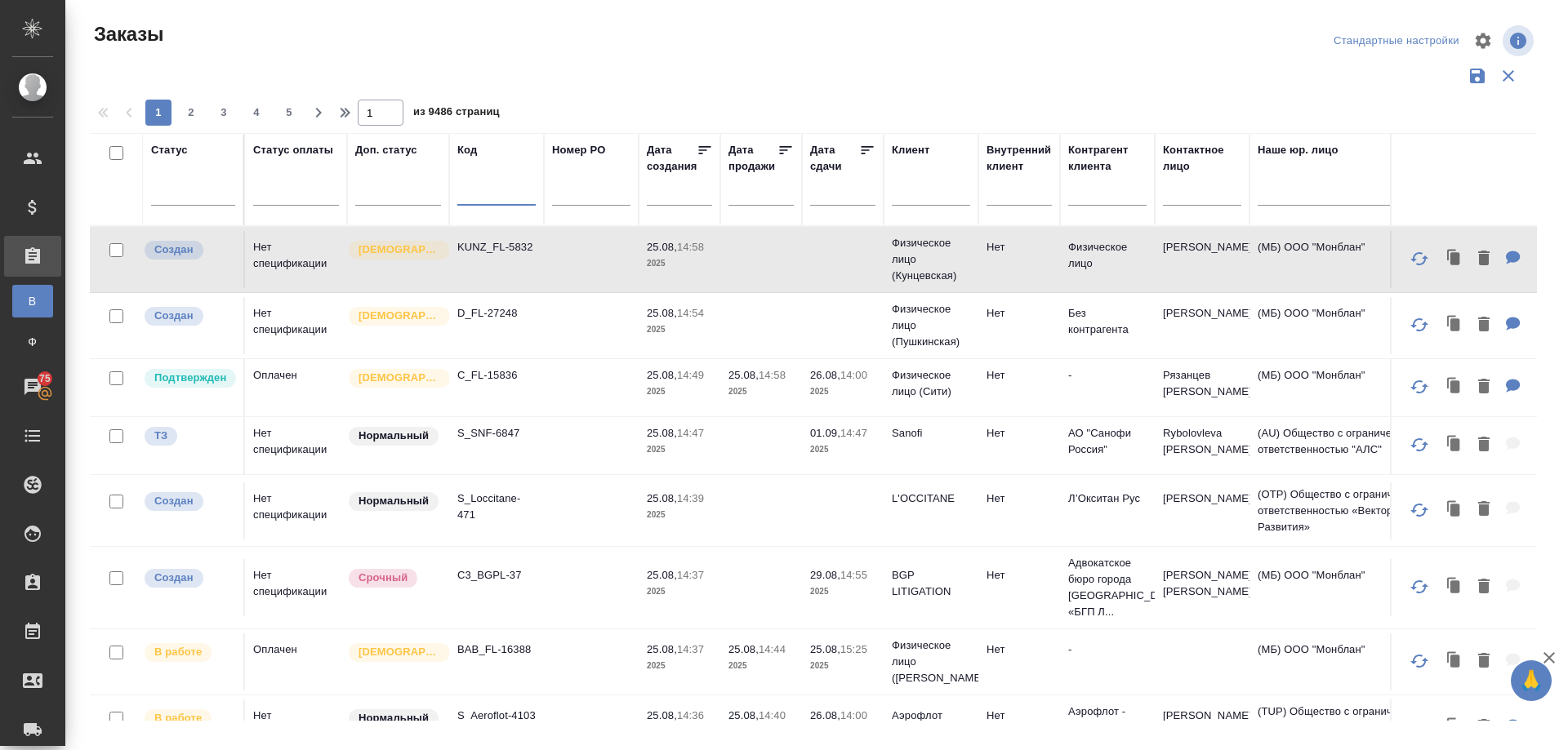
paste input "KZH_SanofiUA-2032"
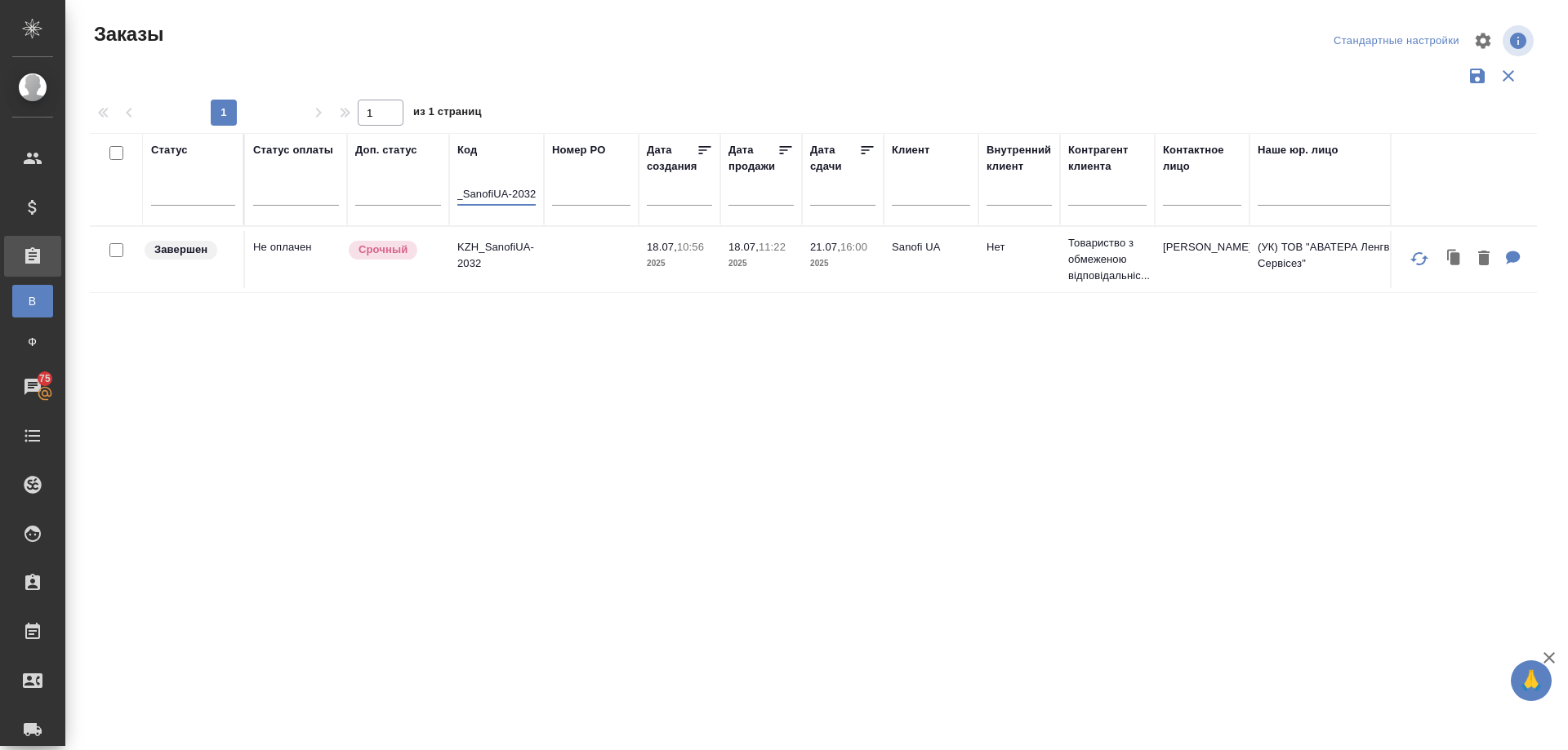
type input "KZH_SanofiUA-2032"
drag, startPoint x: 616, startPoint y: 27, endPoint x: 753, endPoint y: 66, distance: 142.4
click at [753, 66] on div at bounding box center [813, 76] width 1448 height 31
click at [493, 190] on input "KZH_SanofiUA-2032" at bounding box center [497, 195] width 79 height 20
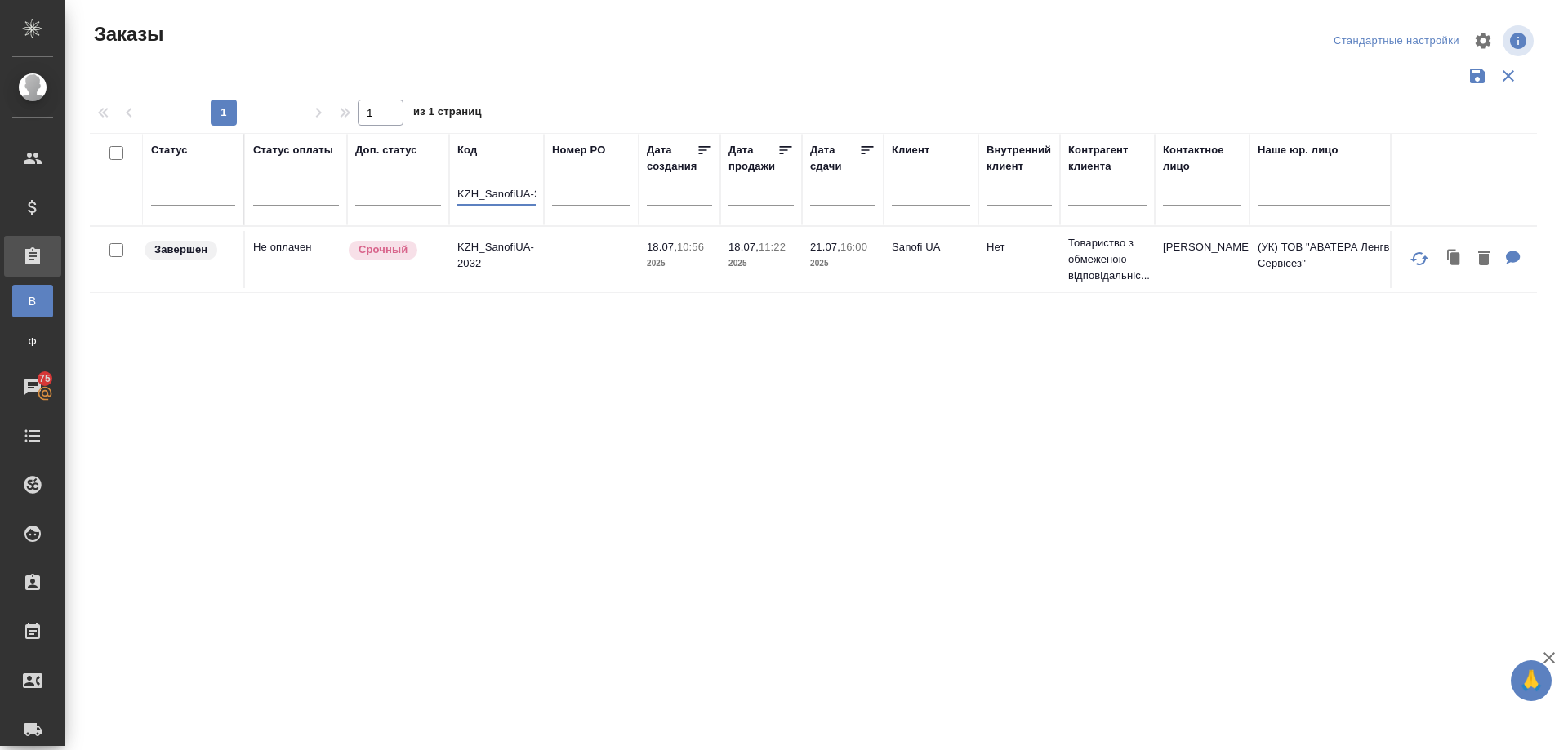
scroll to position [0, 22]
drag, startPoint x: 458, startPoint y: 189, endPoint x: 620, endPoint y: 212, distance: 163.6
click at [620, 212] on tr "Статус Статус оплаты Доп. статус Код KZH_SanofiUA-2032 Номер PO Дата создания Д…" at bounding box center [1457, 179] width 2735 height 93
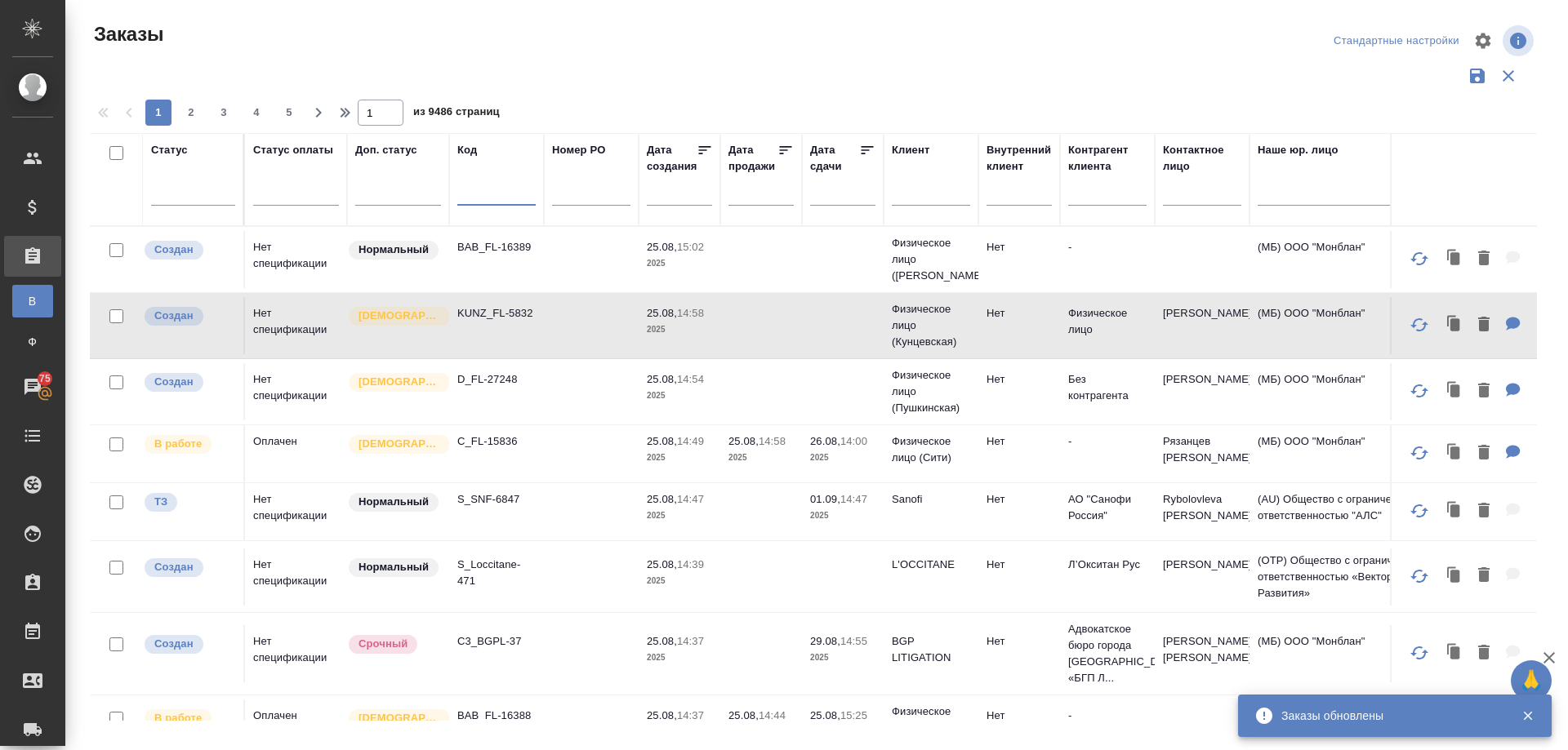
click at [906, 198] on input "text" at bounding box center [931, 195] width 79 height 20
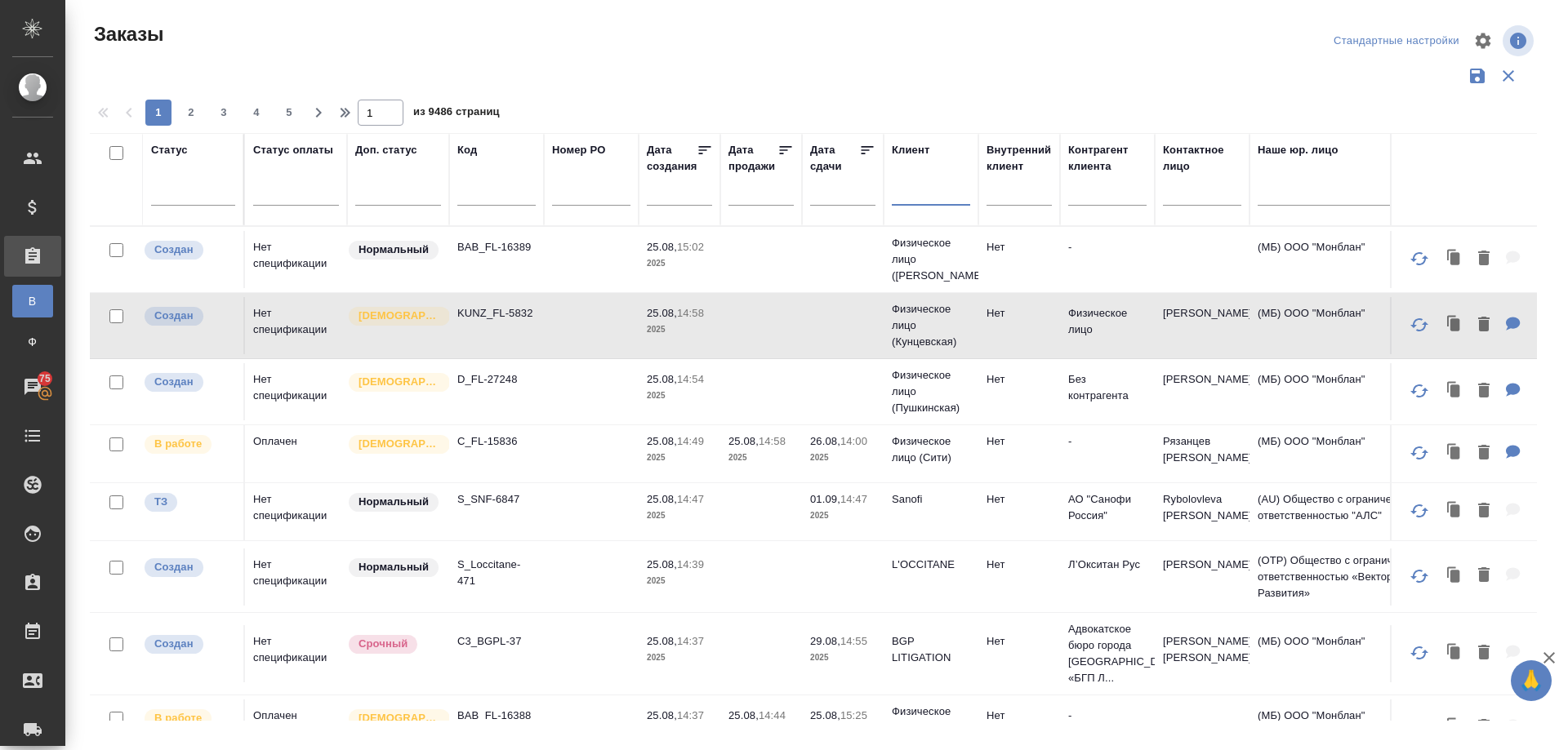
paste input "sanofi ua"
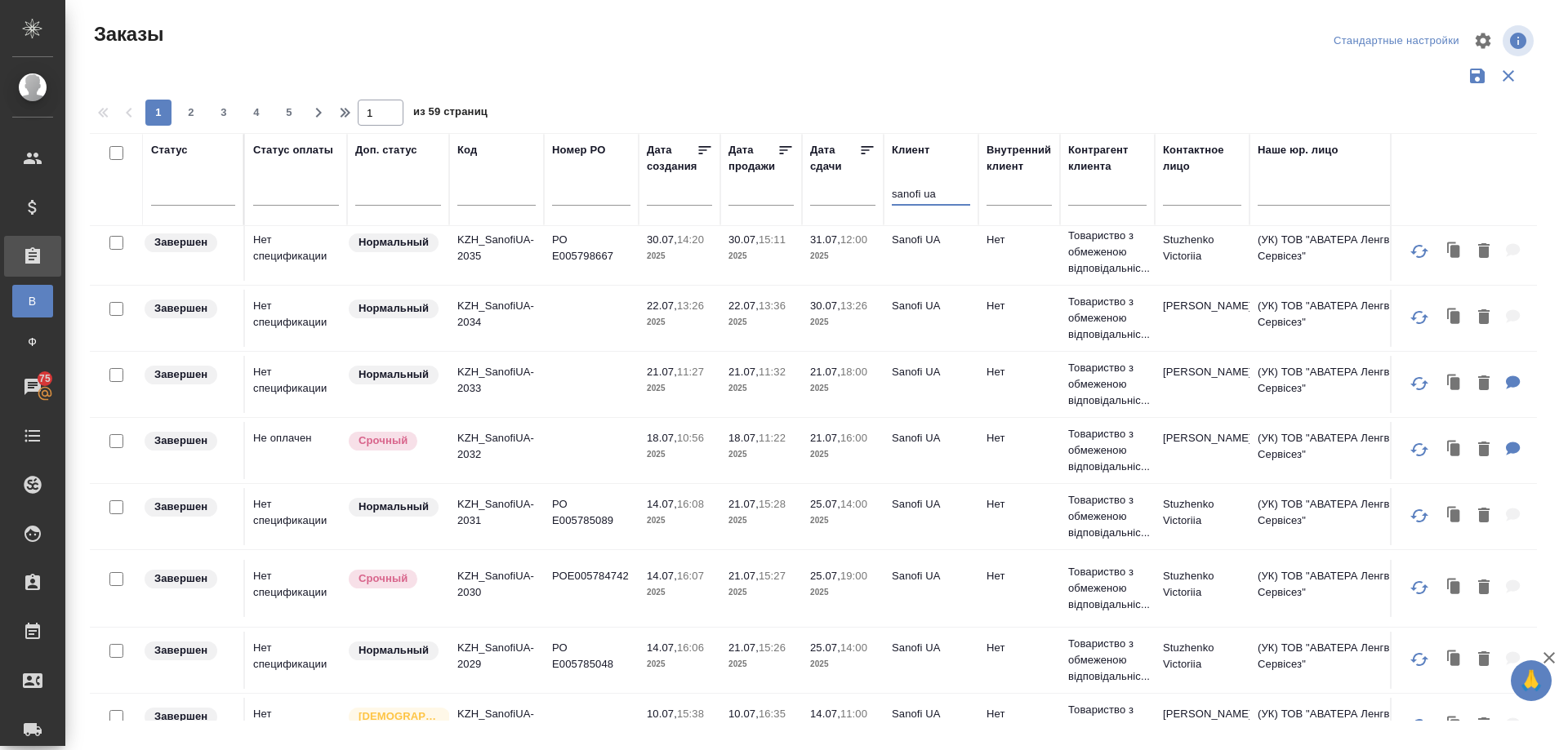
scroll to position [654, 0]
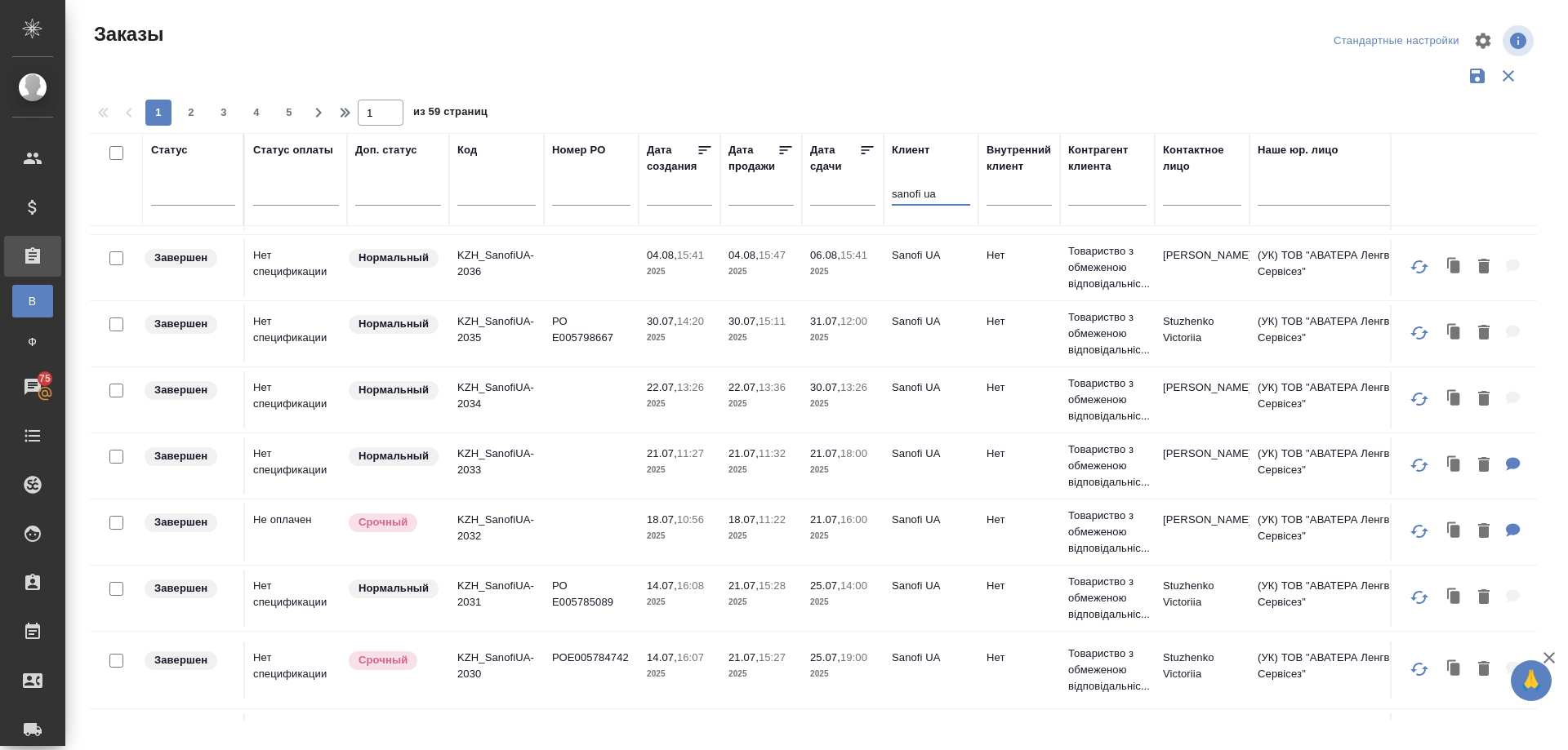
type input "sanofi ua"
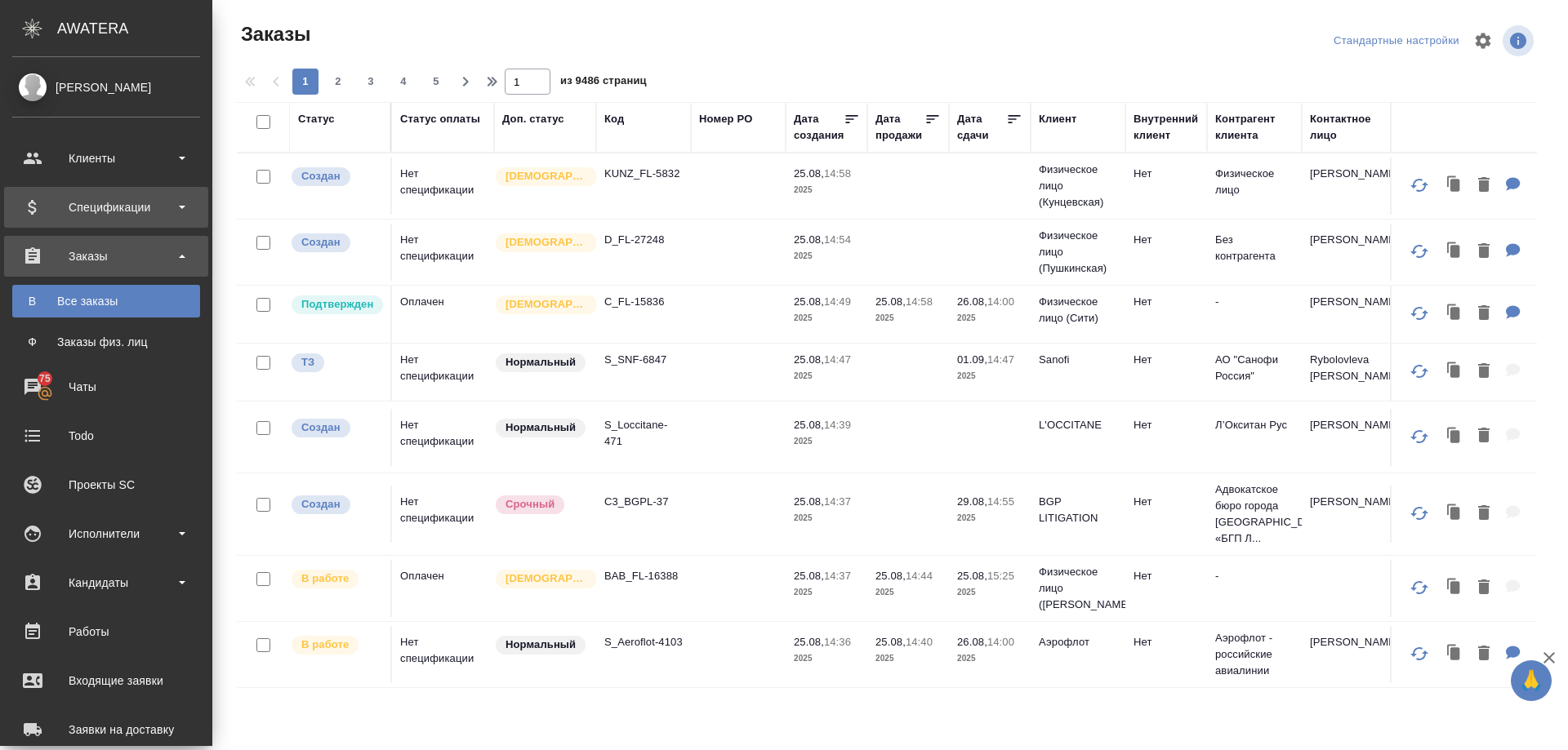
click at [123, 203] on div "Спецификации" at bounding box center [106, 207] width 188 height 25
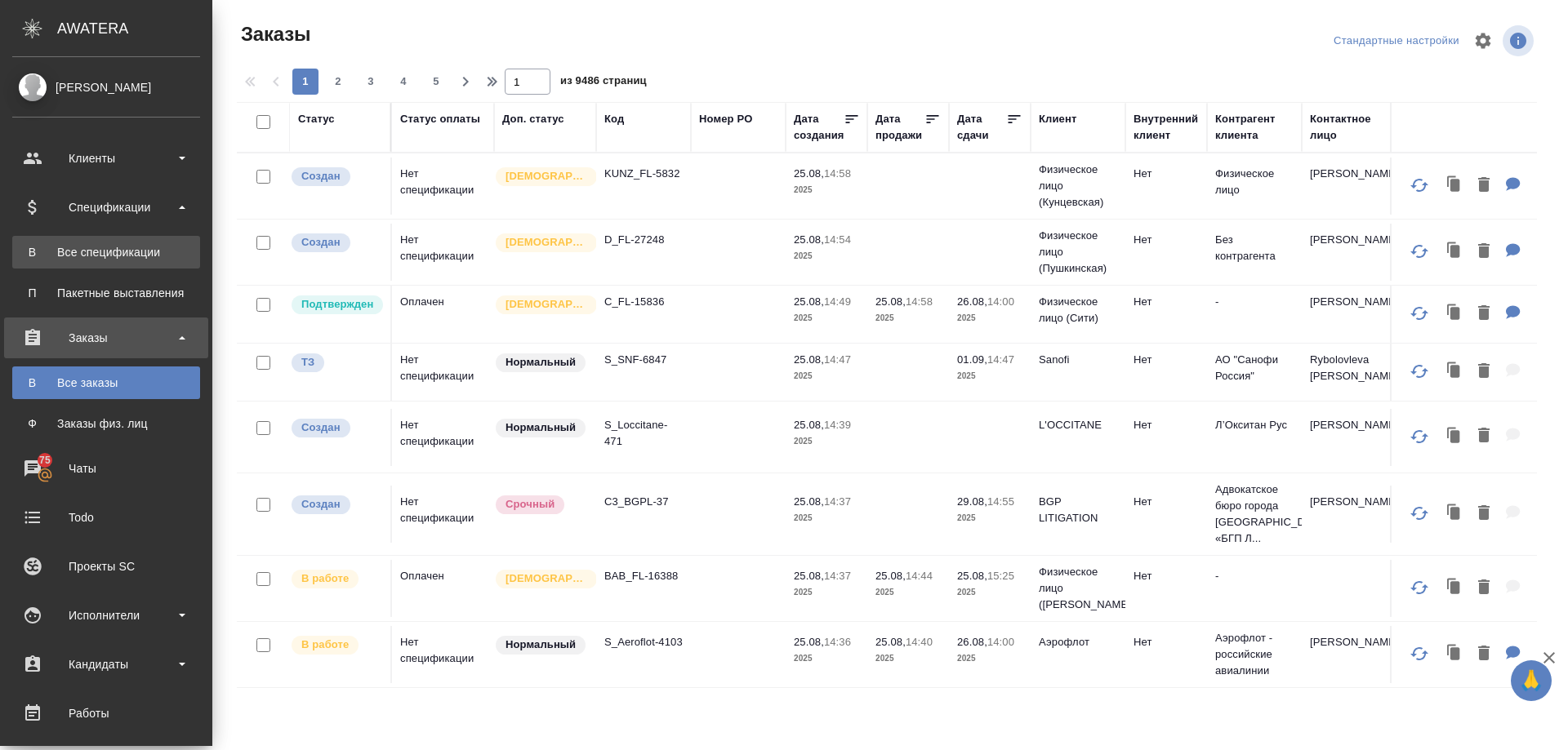
click at [92, 250] on div "Все спецификации" at bounding box center [106, 252] width 172 height 16
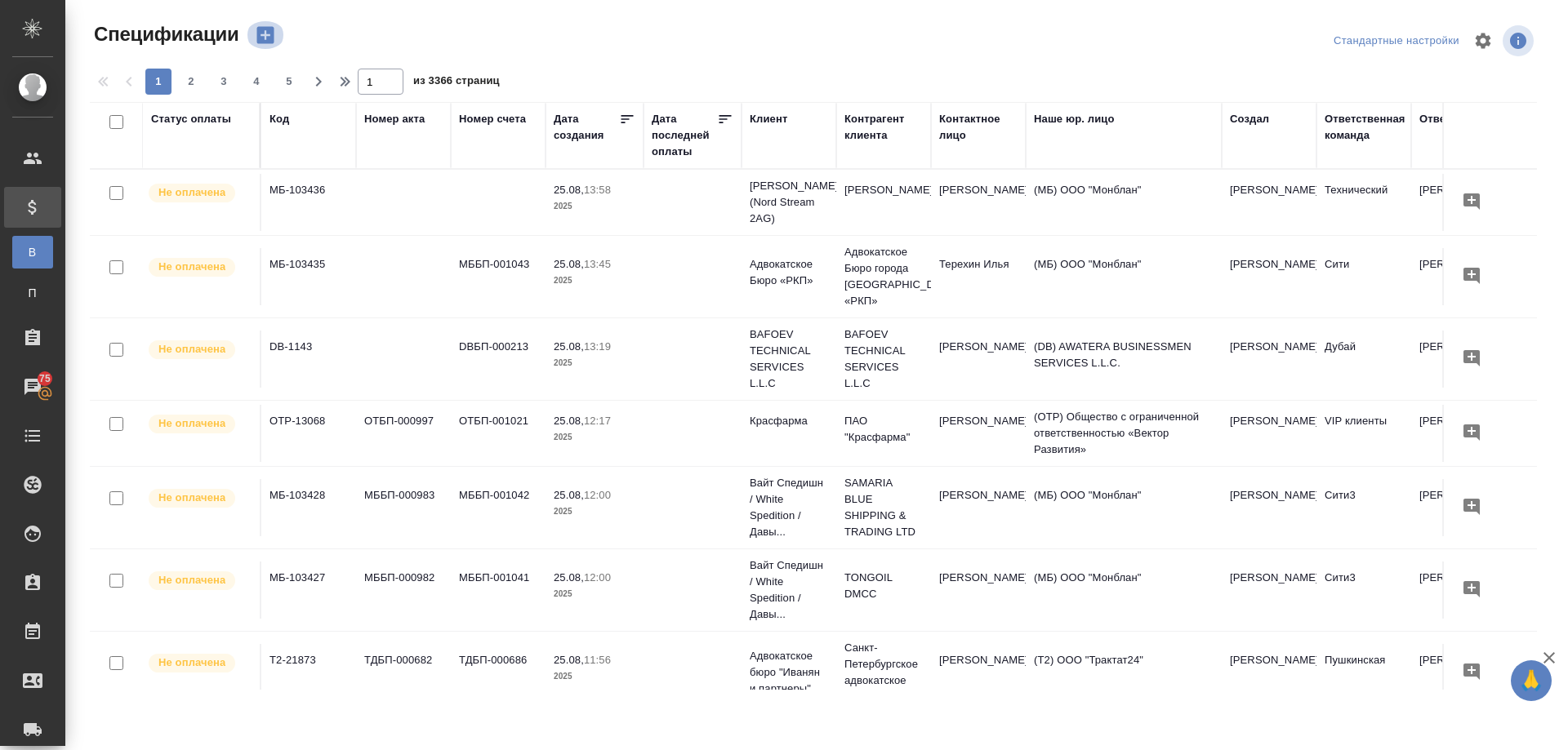
click at [261, 34] on icon "button" at bounding box center [265, 35] width 23 height 23
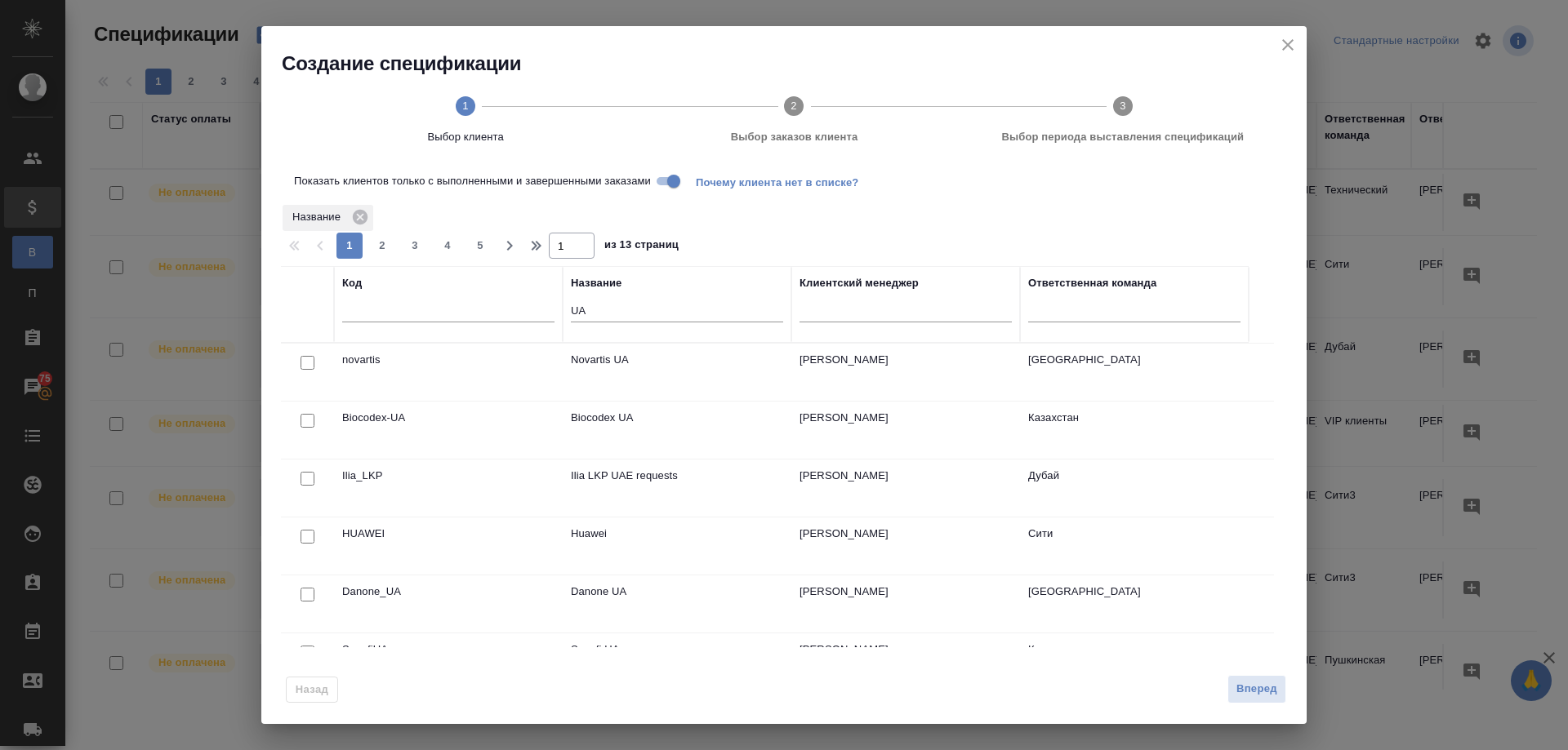
scroll to position [74, 0]
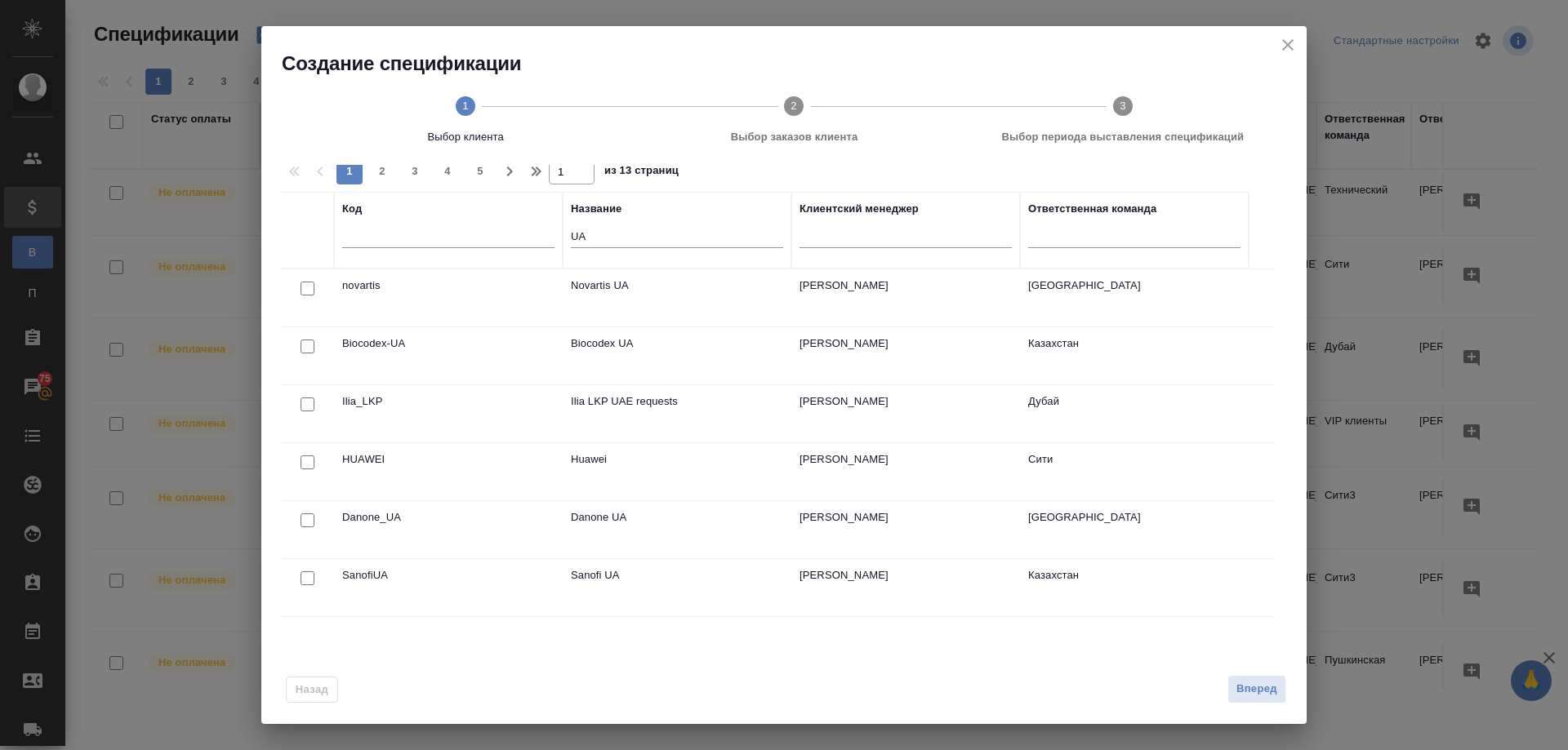
click at [309, 571] on div at bounding box center [307, 578] width 37 height 23
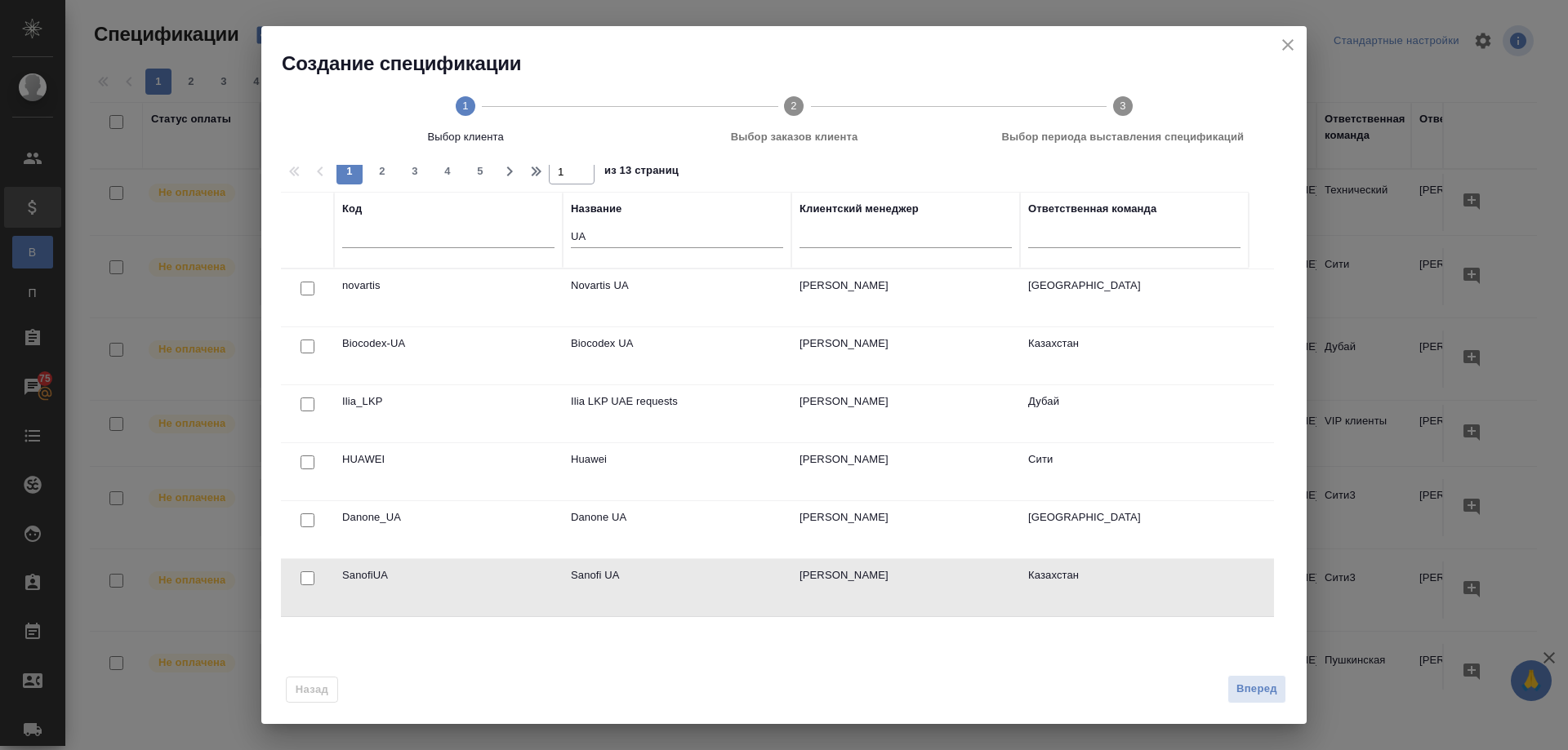
click at [304, 578] on input "checkbox" at bounding box center [307, 578] width 14 height 14
checkbox input "true"
click at [1245, 681] on span "Вперед" at bounding box center [1257, 689] width 41 height 19
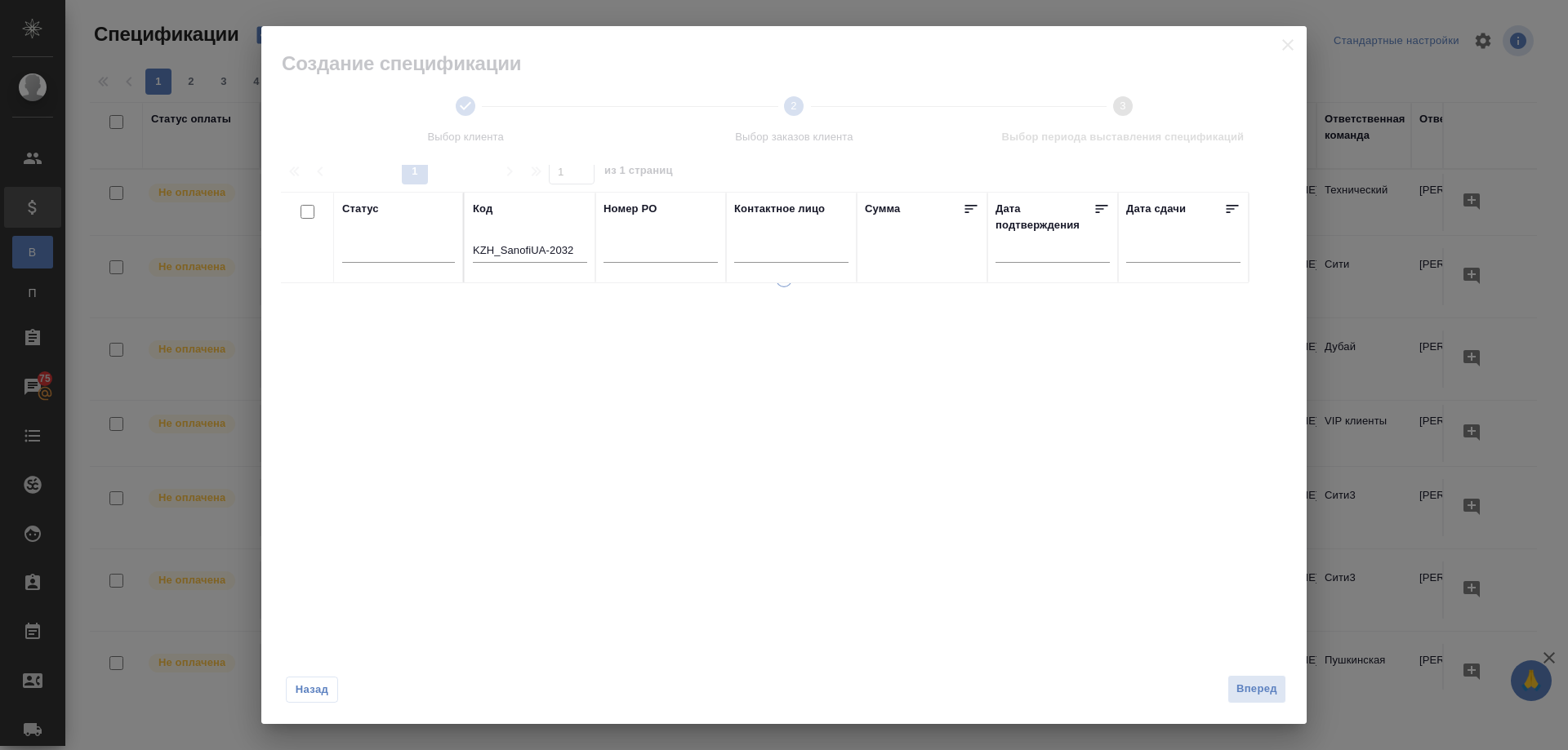
scroll to position [63, 0]
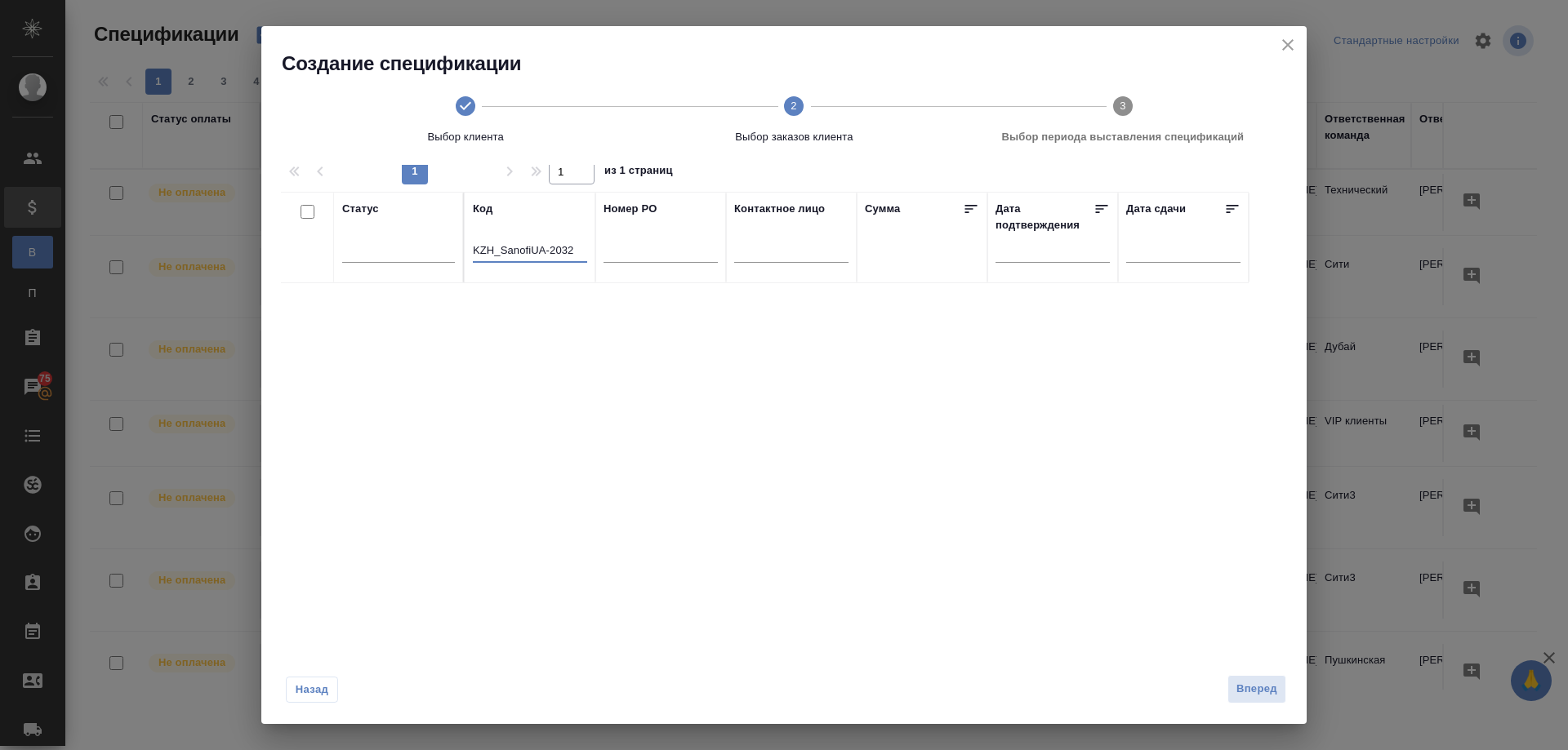
drag, startPoint x: 574, startPoint y: 249, endPoint x: 458, endPoint y: 235, distance: 116.8
click at [458, 235] on tr "Статус Код KZH_SanofiUA-2032 Номер PO Контактное лицо Сумма Дата подтверждения …" at bounding box center [765, 237] width 968 height 91
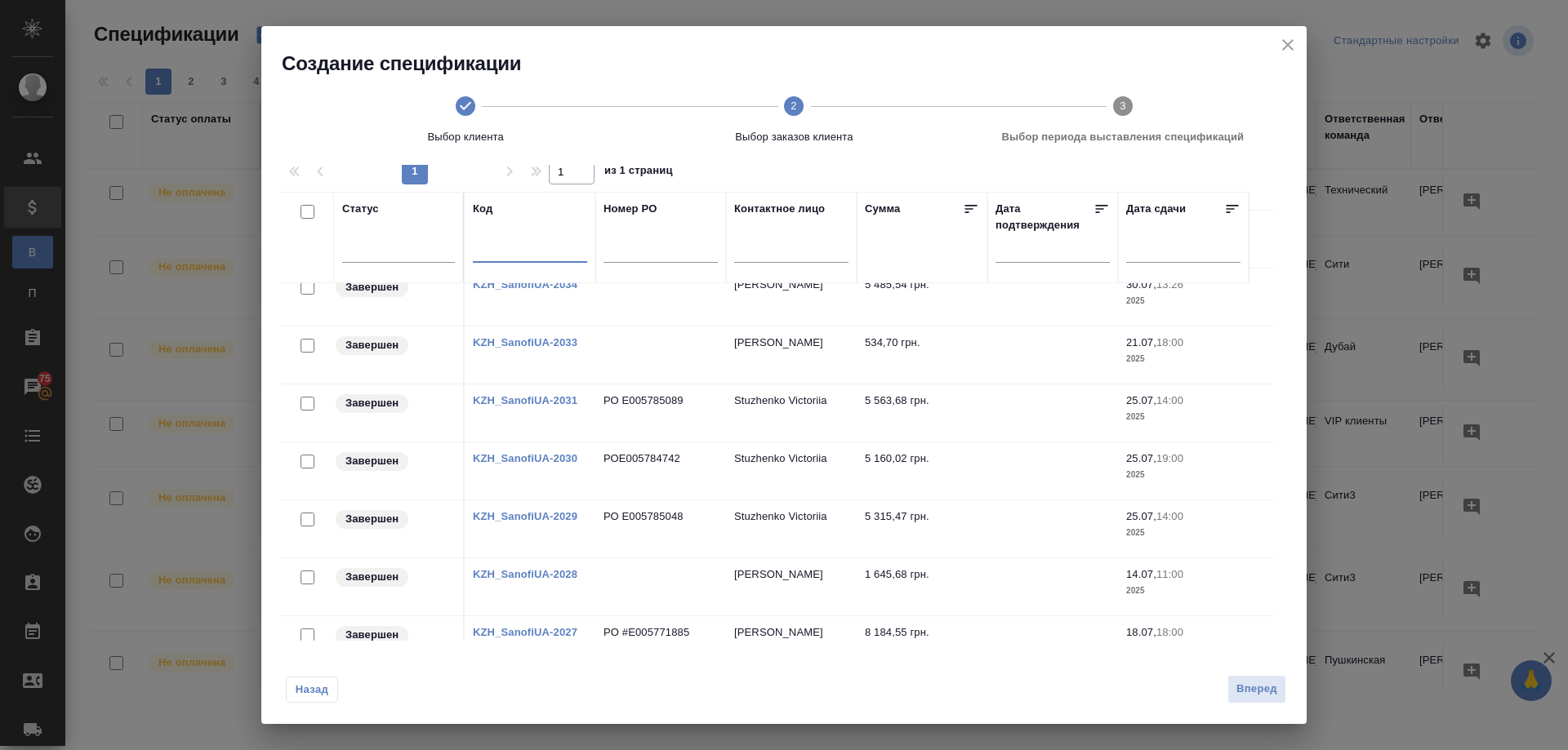
scroll to position [898, 0]
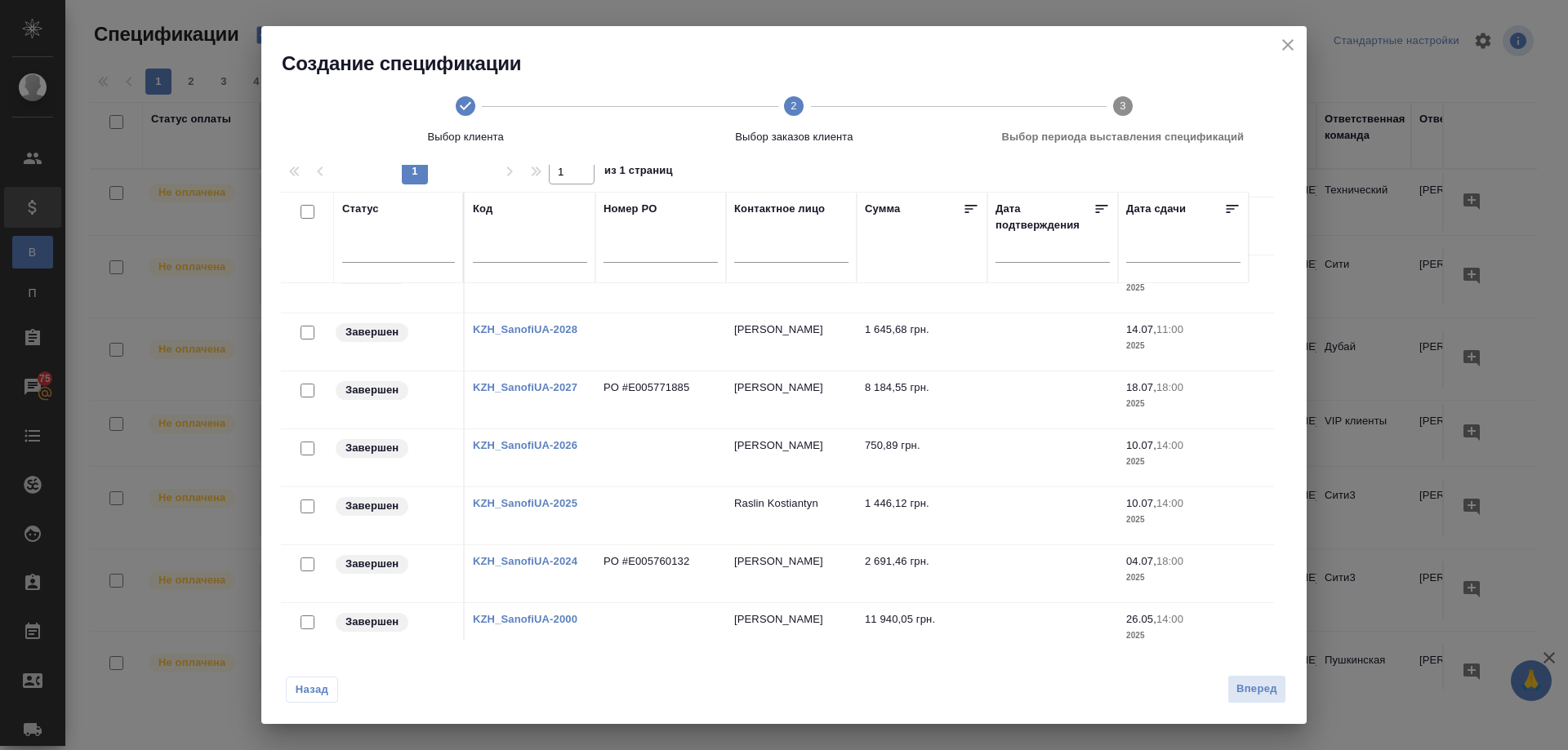
drag, startPoint x: 310, startPoint y: 506, endPoint x: 535, endPoint y: 560, distance: 231.4
click at [310, 506] on input "checkbox" at bounding box center [307, 507] width 14 height 14
checkbox input "true"
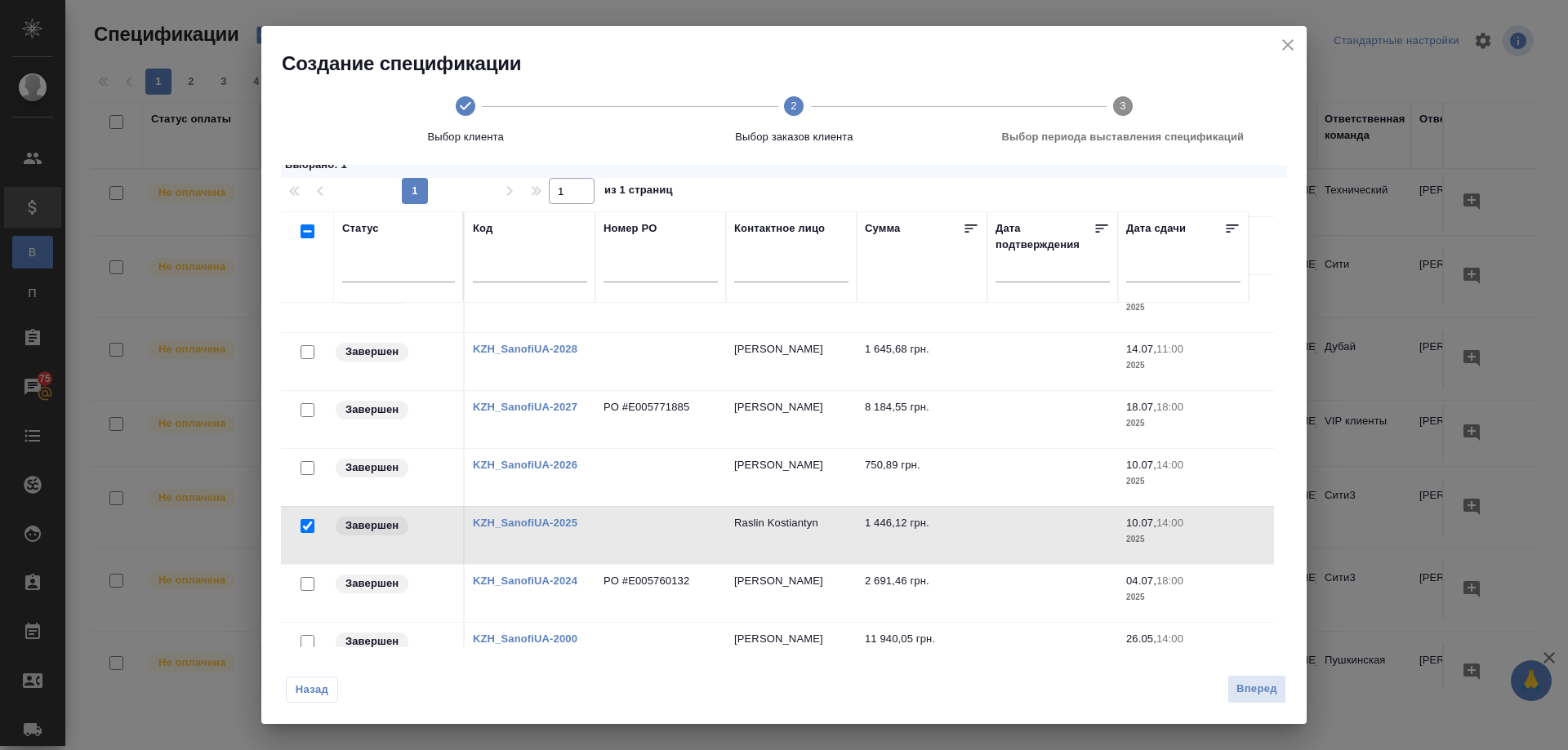
scroll to position [53, 0]
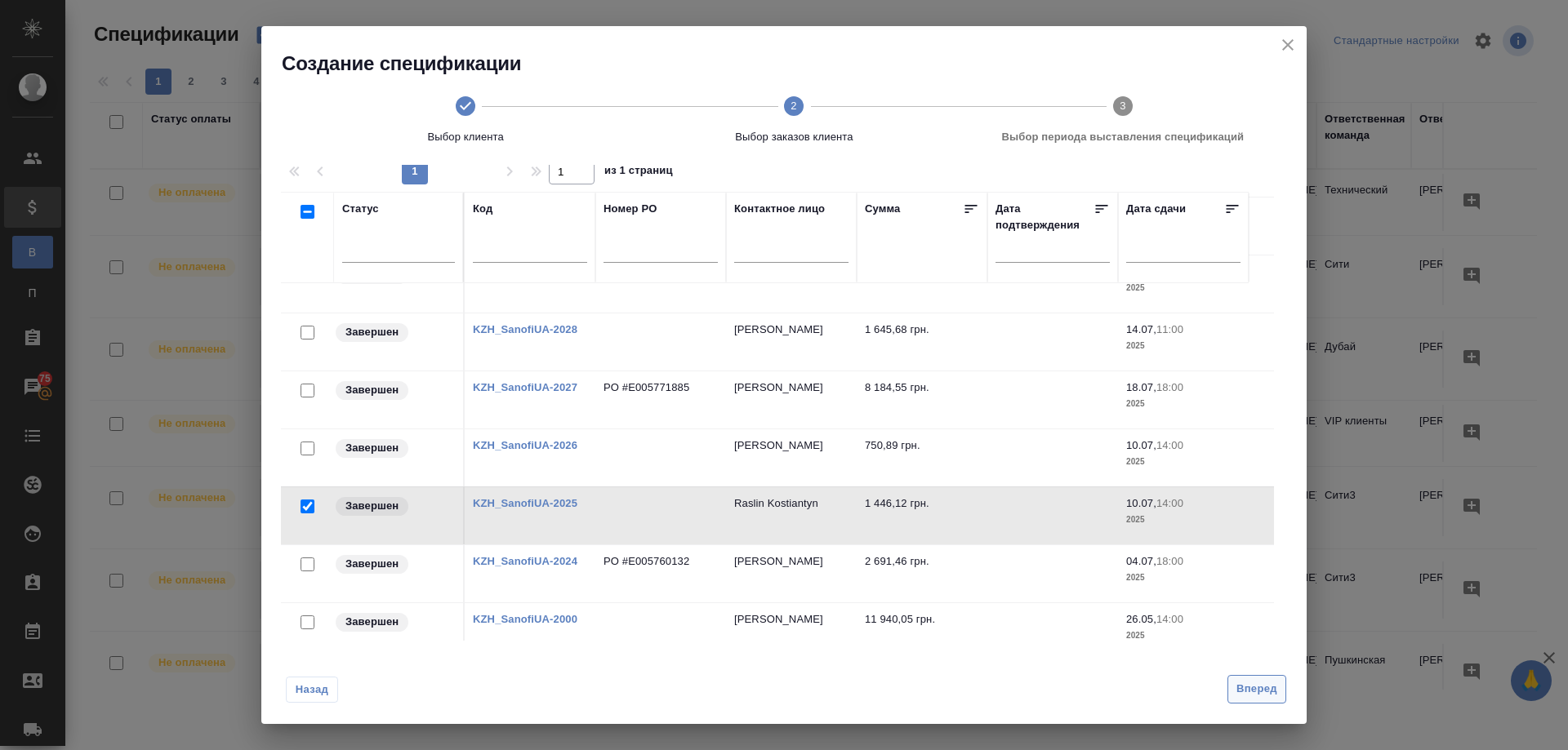
click at [1258, 683] on span "Вперед" at bounding box center [1257, 689] width 41 height 19
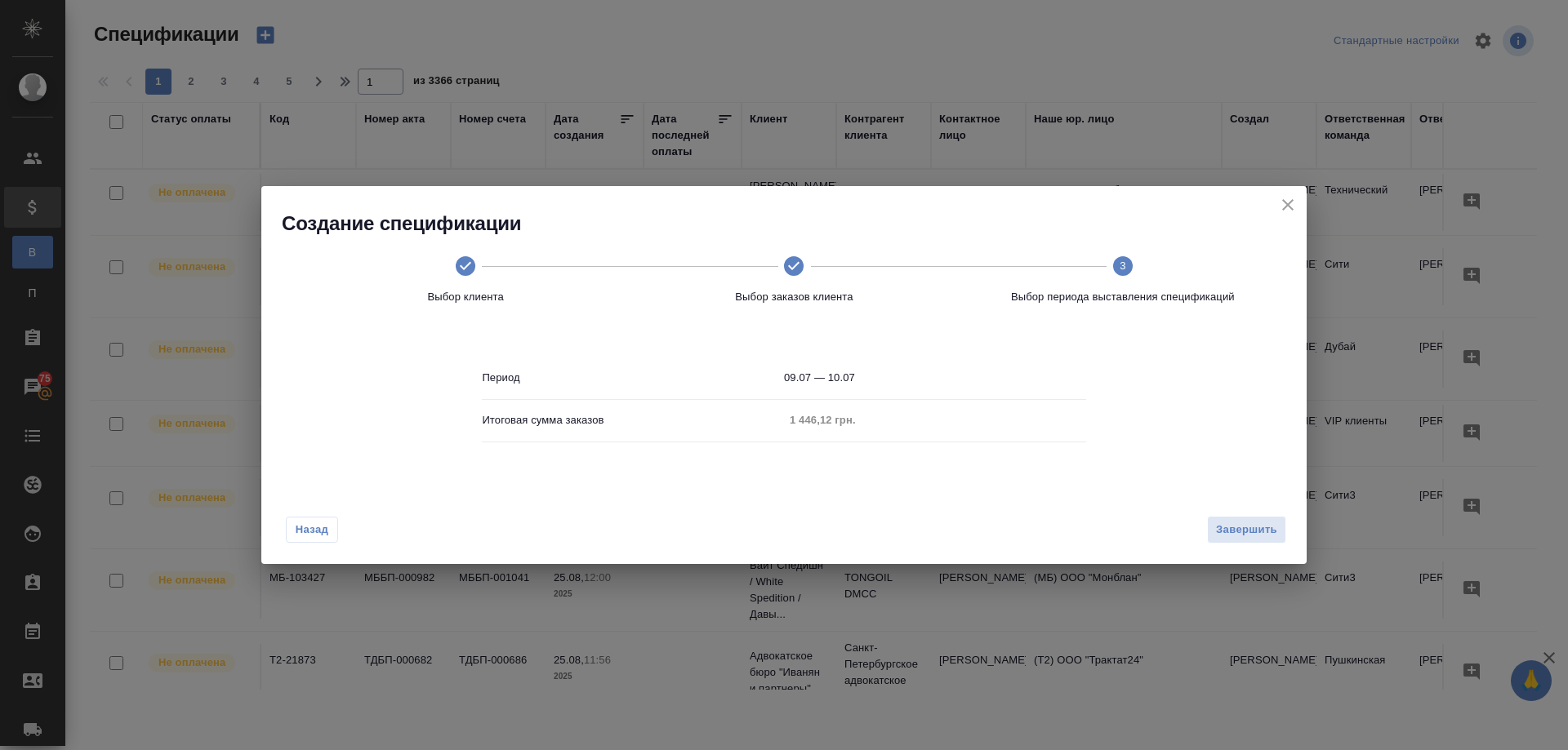
scroll to position [0, 0]
click at [1223, 527] on span "Завершить" at bounding box center [1247, 531] width 61 height 19
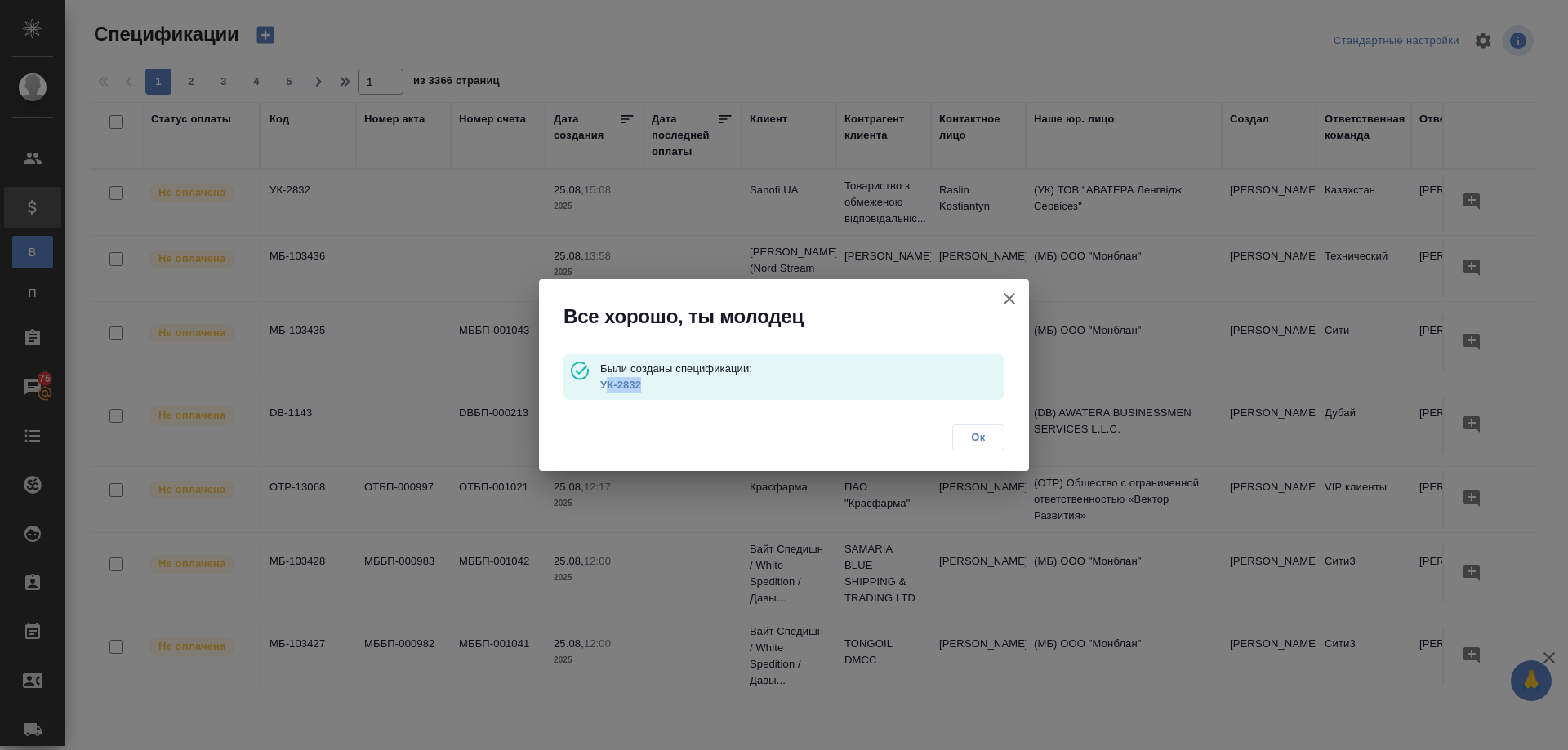
click at [604, 387] on p "УК-2832" at bounding box center [802, 385] width 405 height 16
click at [688, 369] on p "Были созданы спецификации:" at bounding box center [802, 369] width 405 height 16
drag, startPoint x: 649, startPoint y: 386, endPoint x: 600, endPoint y: 392, distance: 49.4
click at [600, 392] on p "УК-2832" at bounding box center [802, 385] width 405 height 16
copy link "УК-2832"
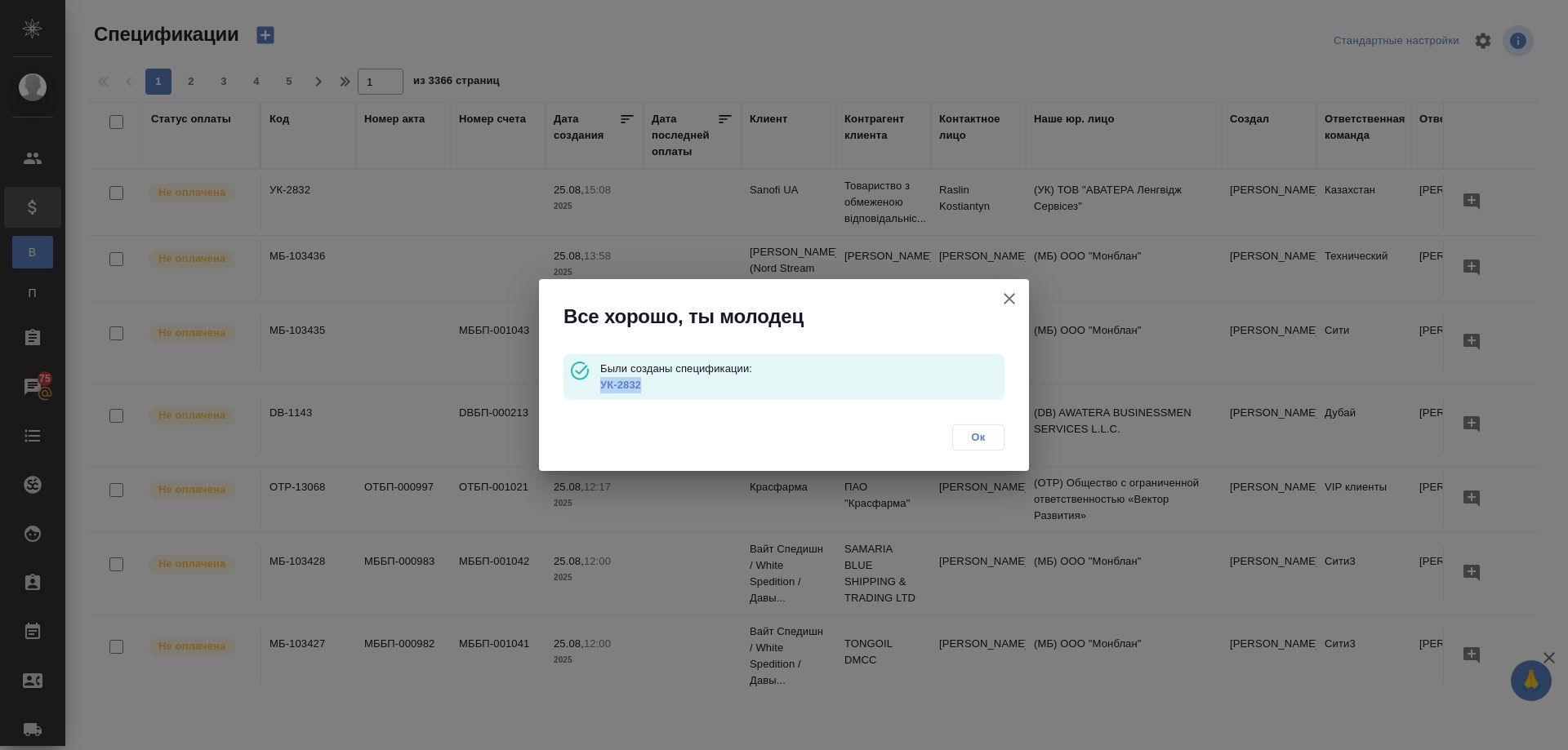
click at [627, 381] on link "УК-2832" at bounding box center [621, 385] width 41 height 12
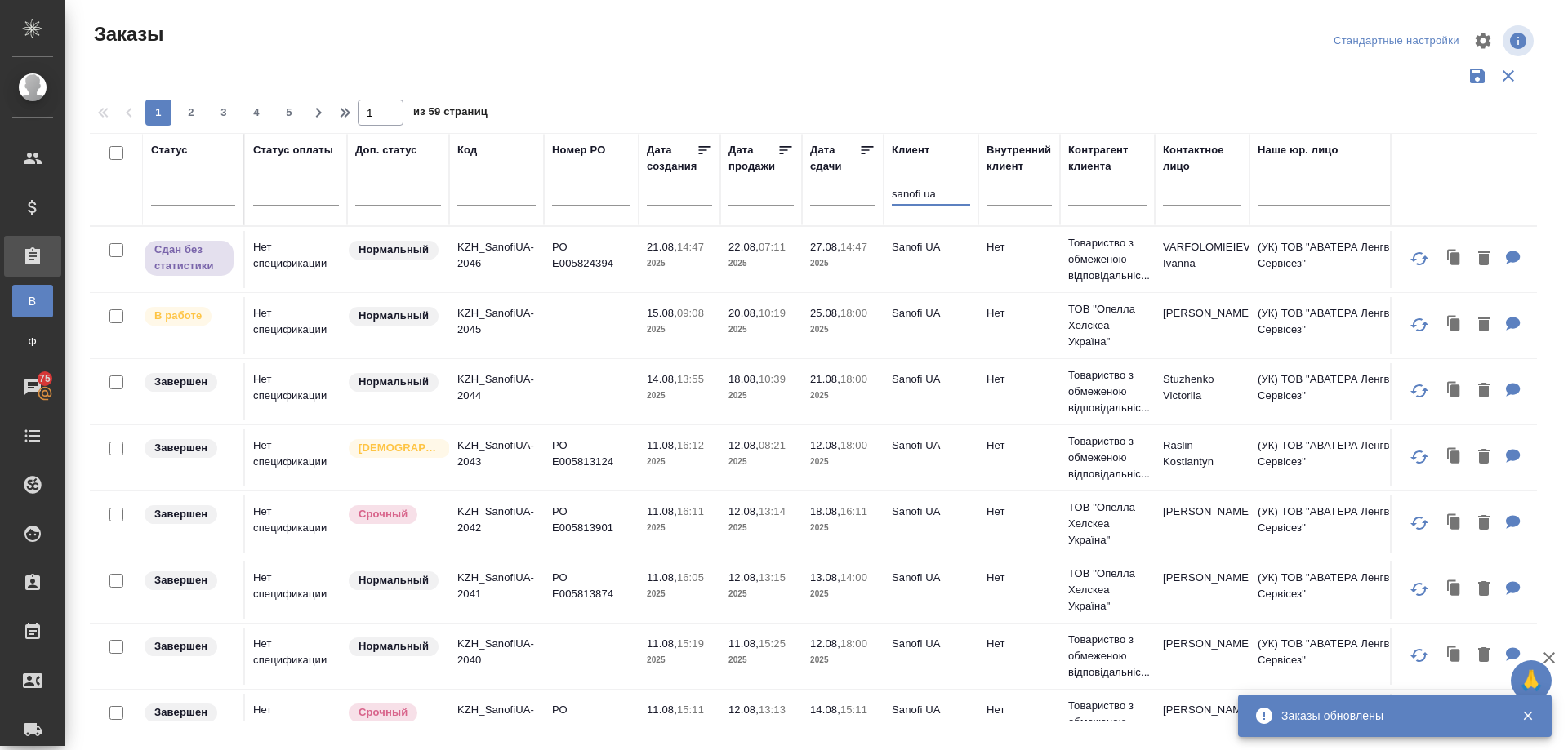
scroll to position [654, 0]
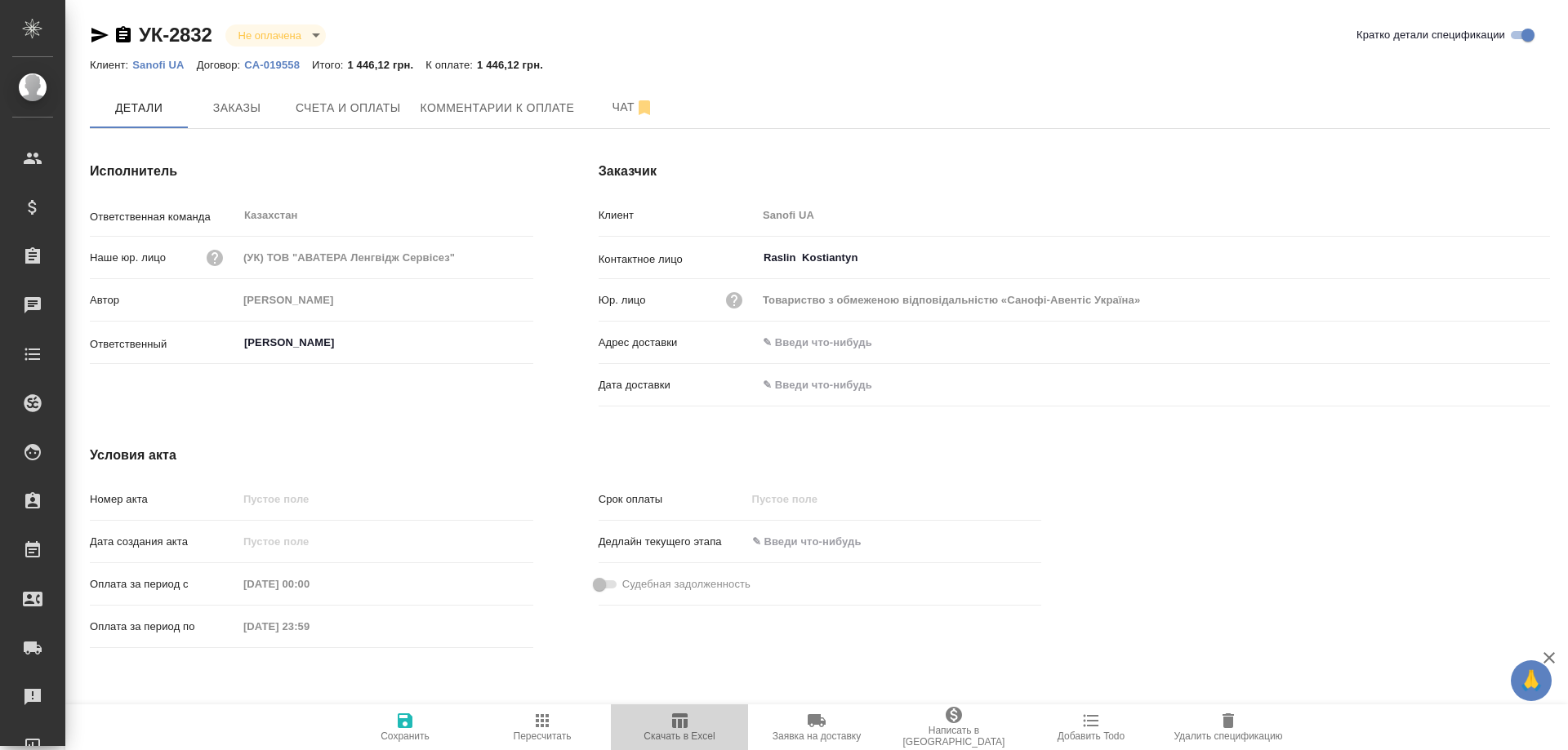
click at [674, 722] on icon "button" at bounding box center [680, 720] width 15 height 15
